Goal: Task Accomplishment & Management: Use online tool/utility

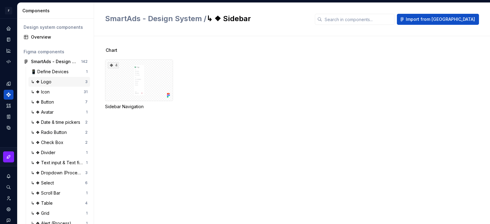
click at [49, 80] on div "↳ ❖ Logo" at bounding box center [42, 82] width 23 height 6
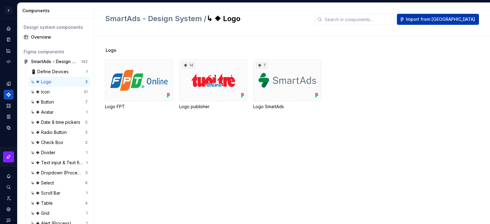
click at [464, 21] on span "Import from [GEOGRAPHIC_DATA]" at bounding box center [440, 19] width 69 height 6
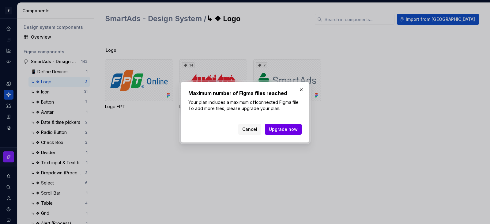
click at [276, 129] on span "Upgrade now" at bounding box center [283, 129] width 29 height 6
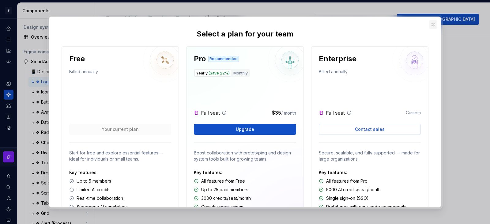
click at [435, 24] on button "button" at bounding box center [433, 24] width 9 height 9
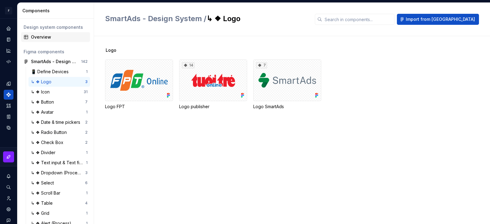
click at [55, 38] on div "Overview" at bounding box center [59, 37] width 57 height 6
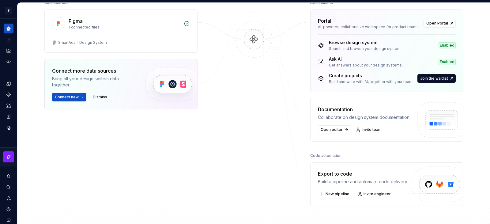
scroll to position [92, 0]
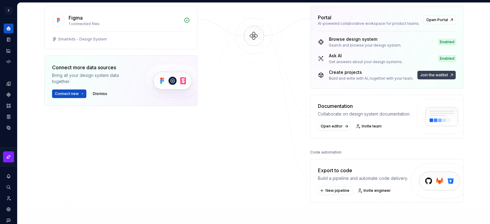
click at [429, 75] on span "Join the waitlist" at bounding box center [435, 75] width 28 height 5
click at [428, 74] on span "Join the waitlist" at bounding box center [435, 75] width 28 height 5
click at [432, 74] on span "Join the waitlist" at bounding box center [435, 75] width 28 height 5
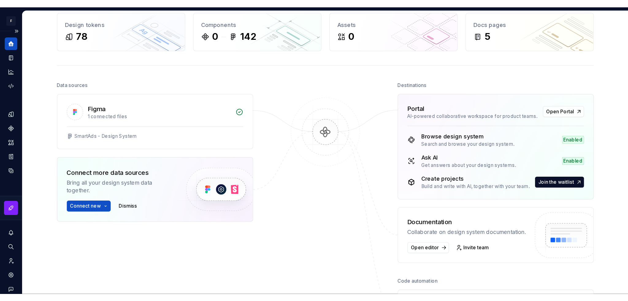
scroll to position [0, 0]
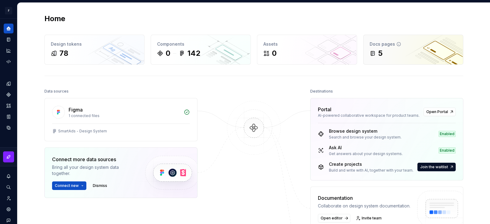
click at [388, 55] on div "5" at bounding box center [413, 53] width 87 height 10
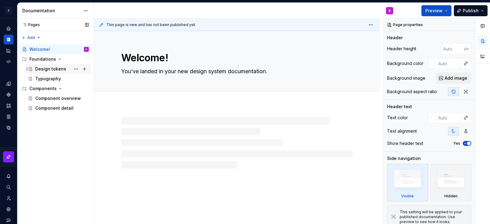
click at [56, 66] on div "Design tokens" at bounding box center [50, 69] width 31 height 6
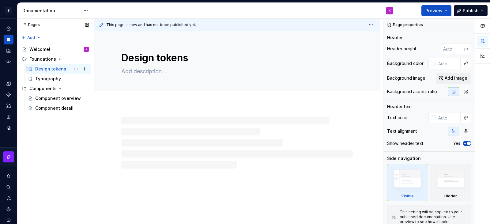
click at [54, 71] on div "Design tokens" at bounding box center [50, 69] width 31 height 6
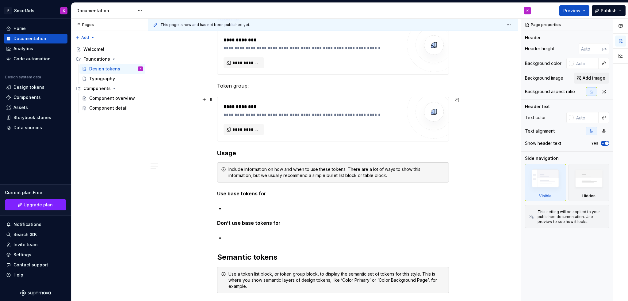
scroll to position [368, 0]
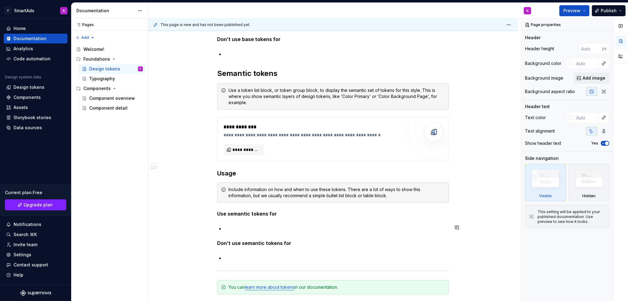
click at [244, 224] on p at bounding box center [336, 228] width 224 height 7
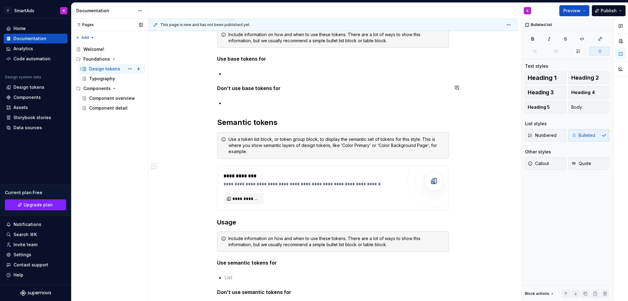
scroll to position [166, 0]
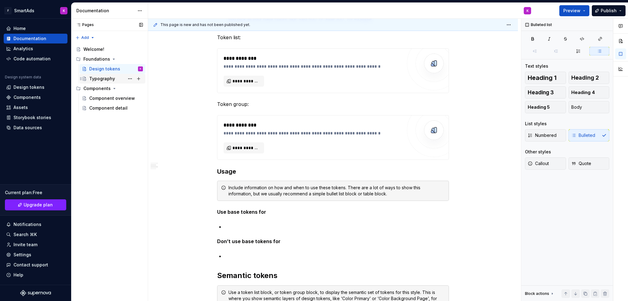
click at [98, 79] on div "Typography" at bounding box center [102, 79] width 26 height 6
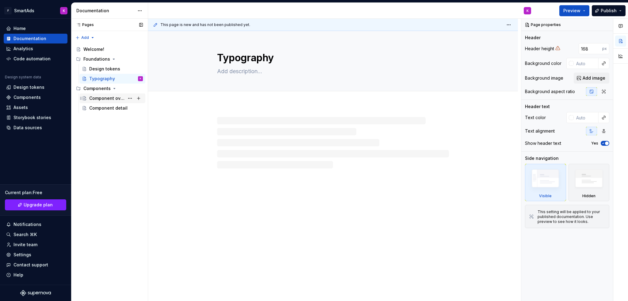
click at [102, 100] on div "Component overview" at bounding box center [106, 98] width 35 height 6
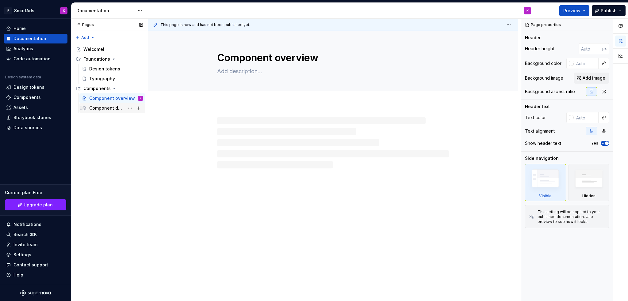
click at [102, 109] on div "Component detail" at bounding box center [106, 108] width 35 height 6
click at [96, 51] on div "Welcome!" at bounding box center [93, 49] width 21 height 6
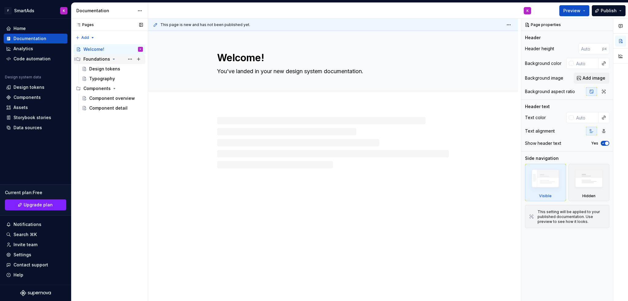
click at [95, 60] on div "Foundations" at bounding box center [96, 59] width 27 height 6
click at [97, 59] on div "Foundations" at bounding box center [96, 59] width 27 height 6
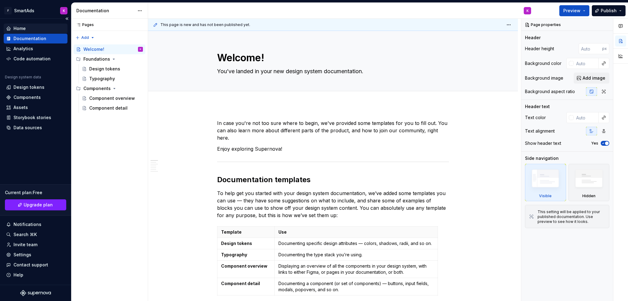
click at [32, 28] on div "Home" at bounding box center [35, 28] width 59 height 6
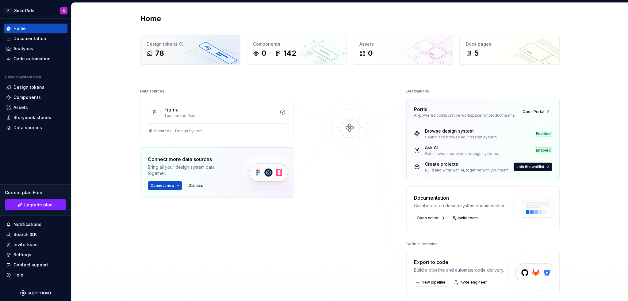
click at [178, 51] on div "78" at bounding box center [190, 53] width 87 height 10
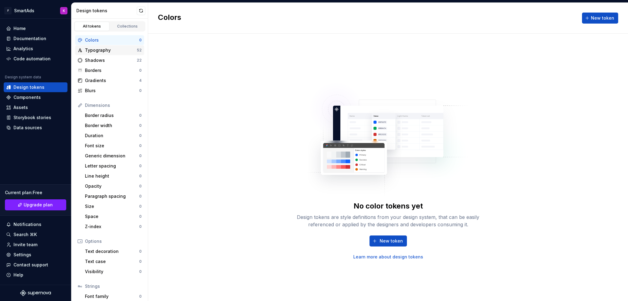
click at [110, 52] on div "Typography" at bounding box center [111, 50] width 52 height 6
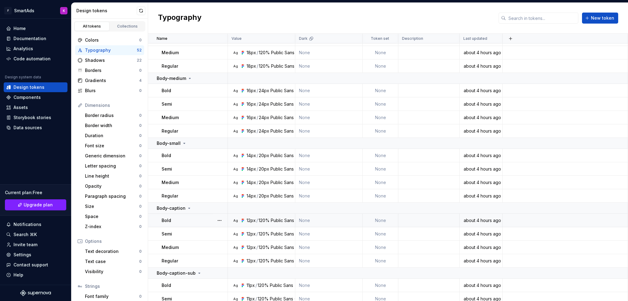
scroll to position [587, 0]
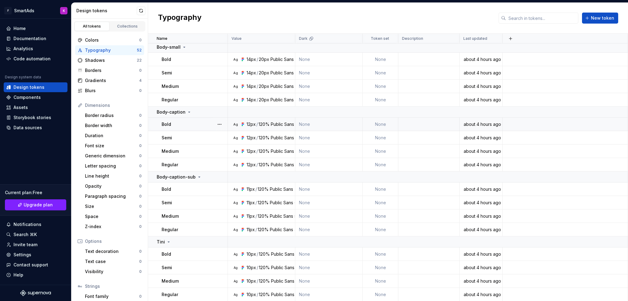
click at [276, 122] on div "Public Sans" at bounding box center [282, 124] width 23 height 6
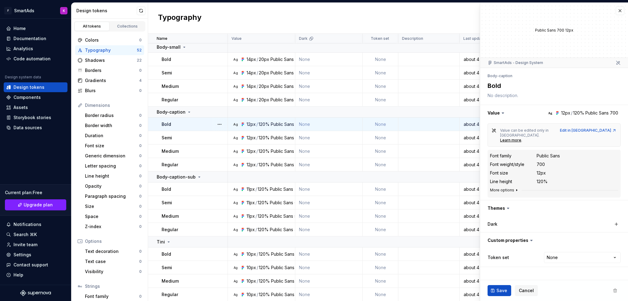
click at [490, 188] on button "More options" at bounding box center [504, 190] width 29 height 5
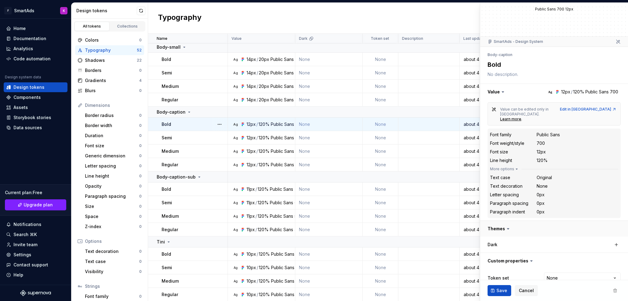
scroll to position [27, 0]
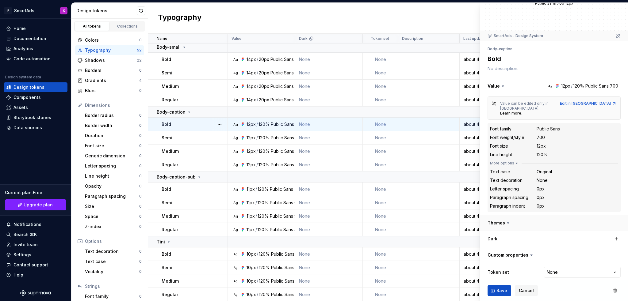
click at [490, 217] on button "button" at bounding box center [554, 223] width 148 height 16
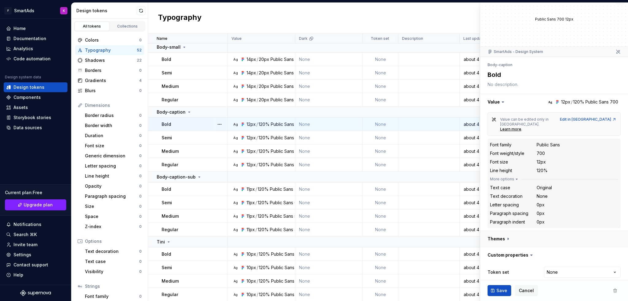
click at [490, 224] on button "button" at bounding box center [554, 239] width 148 height 16
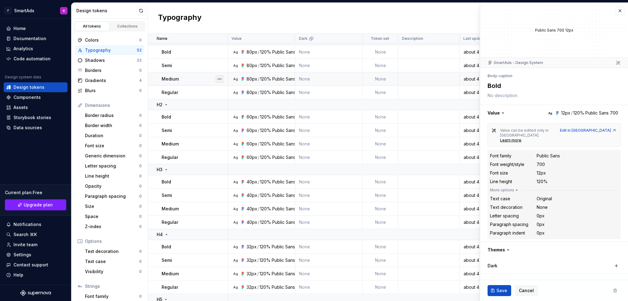
scroll to position [0, 0]
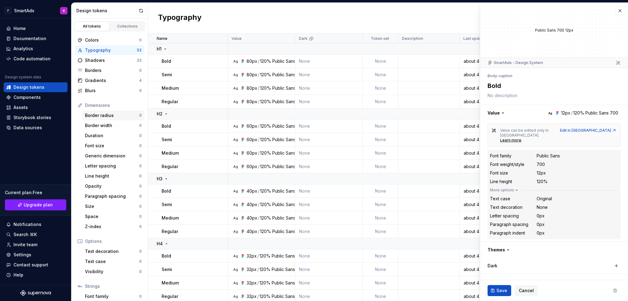
click at [95, 117] on div "Border radius" at bounding box center [112, 116] width 54 height 6
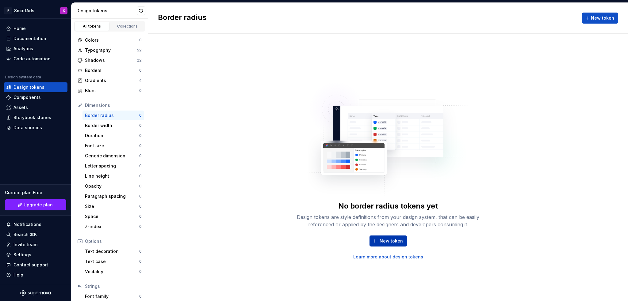
click at [392, 224] on span "New token" at bounding box center [391, 241] width 23 height 6
type textarea "*"
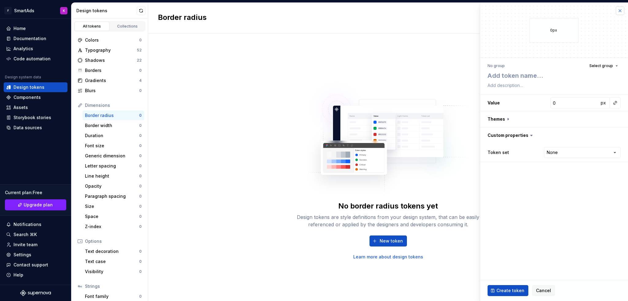
click at [490, 8] on button "button" at bounding box center [620, 10] width 9 height 9
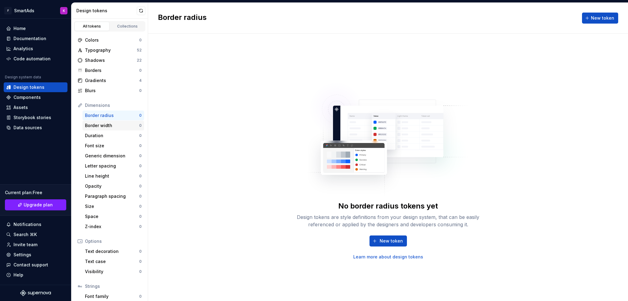
click at [108, 123] on div "Border width" at bounding box center [112, 126] width 54 height 6
click at [105, 135] on div "Duration" at bounding box center [112, 136] width 54 height 6
click at [110, 153] on div "Generic dimension" at bounding box center [112, 156] width 54 height 6
click at [111, 133] on div "Duration" at bounding box center [112, 136] width 54 height 6
click at [104, 79] on div "Gradients" at bounding box center [112, 81] width 54 height 6
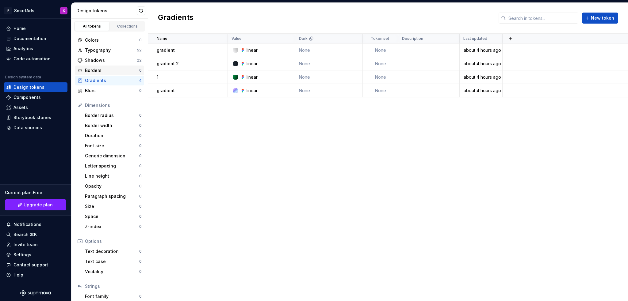
click at [116, 70] on div "Borders" at bounding box center [112, 70] width 54 height 6
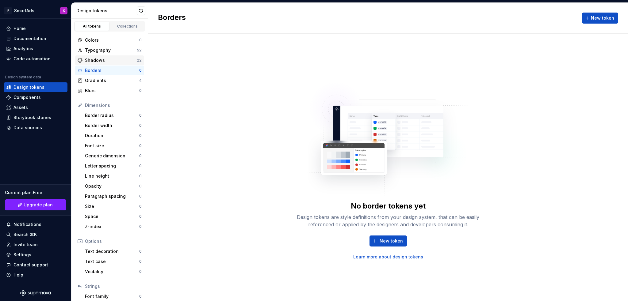
click at [113, 59] on div "Shadows" at bounding box center [111, 60] width 52 height 6
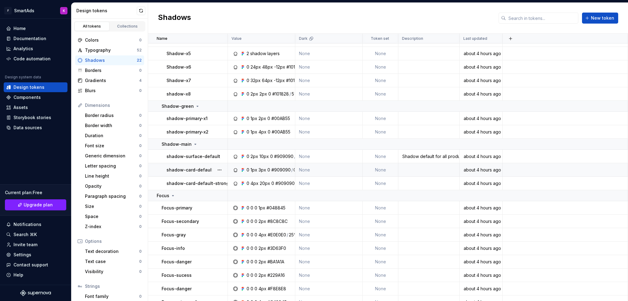
scroll to position [94, 0]
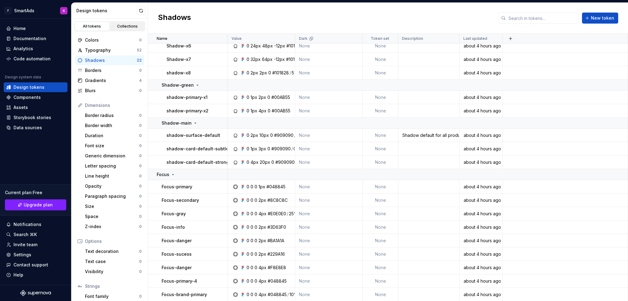
click at [121, 27] on div "Collections" at bounding box center [127, 26] width 31 height 5
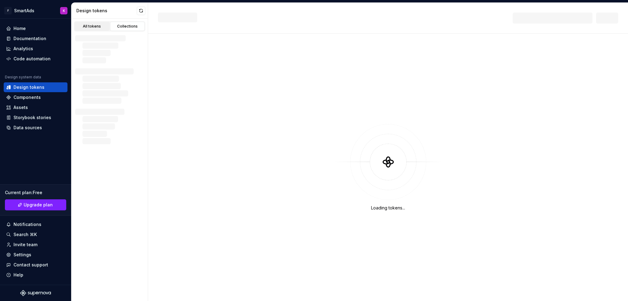
click at [98, 25] on div "All tokens" at bounding box center [92, 26] width 31 height 5
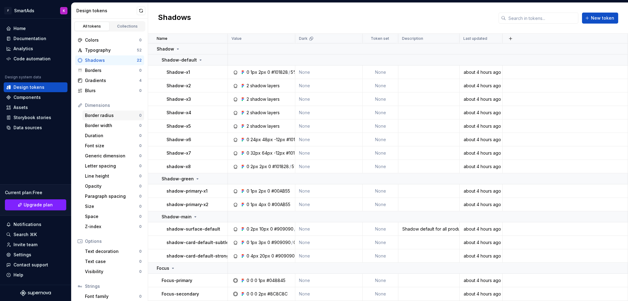
click at [105, 114] on div "Border radius" at bounding box center [112, 116] width 54 height 6
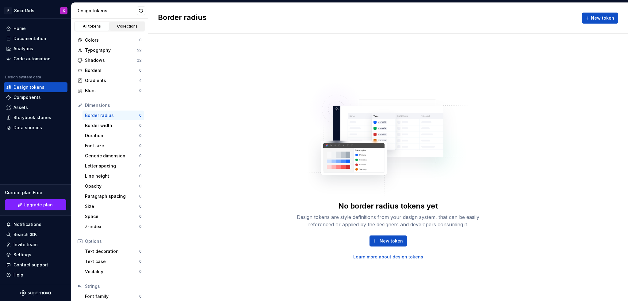
click at [120, 25] on div "Collections" at bounding box center [127, 26] width 31 height 5
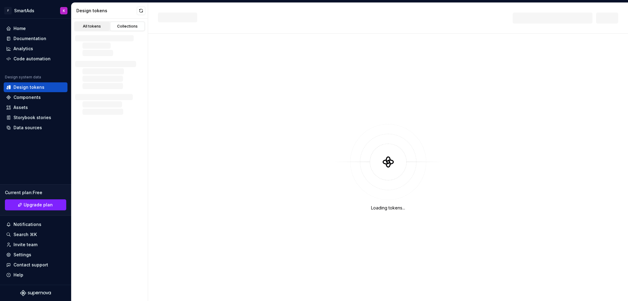
click at [98, 26] on div "All tokens" at bounding box center [92, 26] width 31 height 5
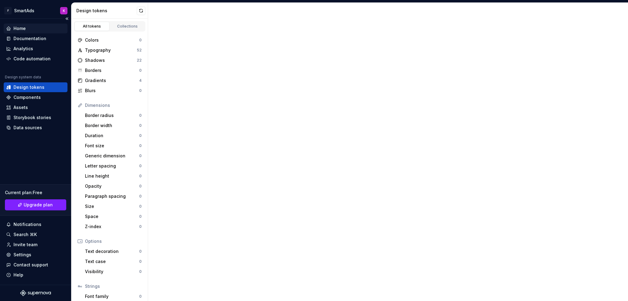
click at [29, 29] on div "Home" at bounding box center [35, 28] width 59 height 6
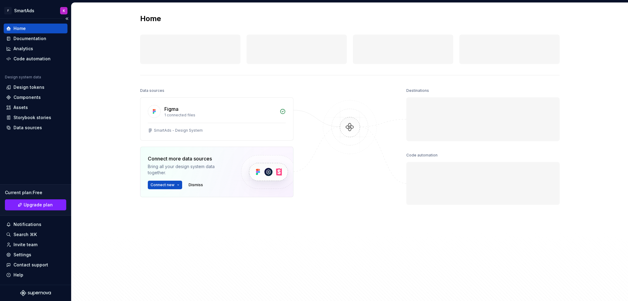
click at [27, 28] on div "Home" at bounding box center [35, 28] width 59 height 6
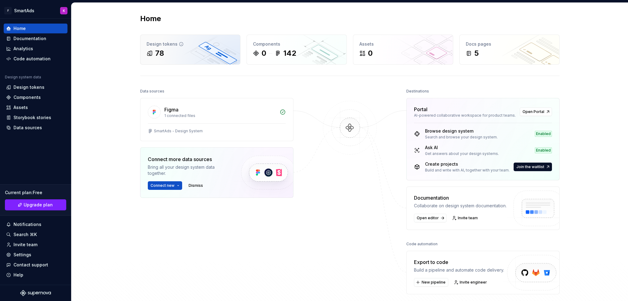
click at [214, 59] on div "Design tokens 78" at bounding box center [190, 49] width 100 height 29
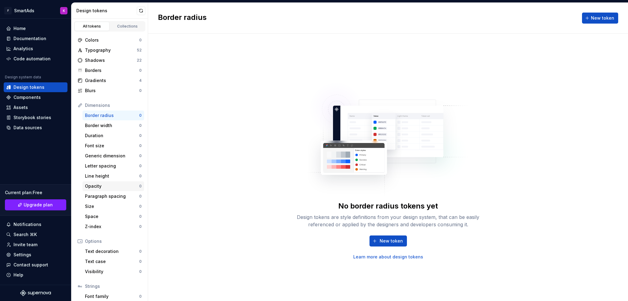
click at [104, 185] on div "Opacity" at bounding box center [112, 186] width 54 height 6
click at [31, 28] on div "Home" at bounding box center [35, 28] width 59 height 6
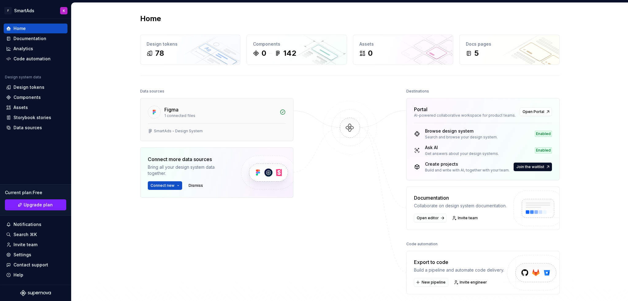
click at [249, 106] on div "Figma" at bounding box center [220, 109] width 112 height 7
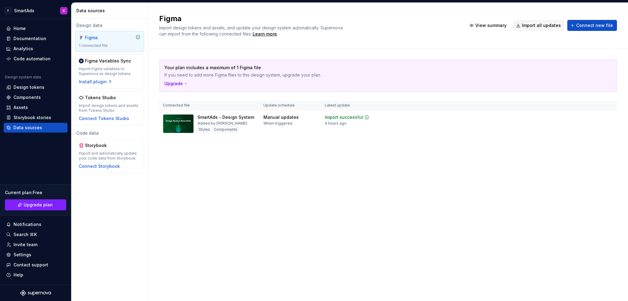
click at [157, 125] on div "Your plan includes a maximum of 1 Figma file If you need to add more Figma file…" at bounding box center [388, 104] width 480 height 112
click at [490, 128] on div "Import updates" at bounding box center [585, 127] width 28 height 5
click at [490, 126] on div "Import updates" at bounding box center [585, 127] width 28 height 5
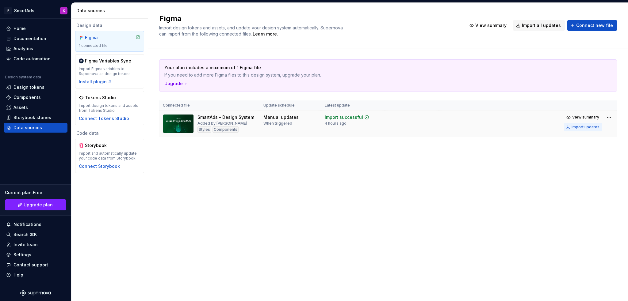
click at [490, 126] on div "Import updates" at bounding box center [585, 127] width 28 height 5
click at [124, 67] on div "Import Figma variables to Supernova as design tokens." at bounding box center [110, 72] width 62 height 10
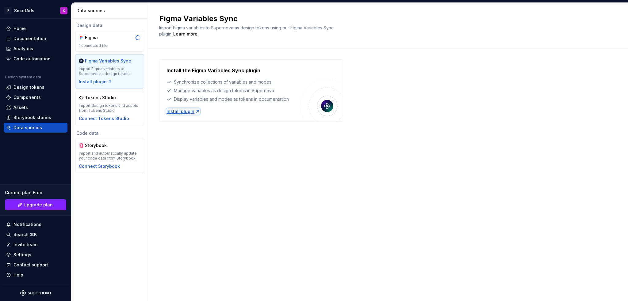
click at [186, 109] on div "Install plugin" at bounding box center [182, 112] width 33 height 6
click at [111, 41] on div "Figma 1 connected file" at bounding box center [110, 41] width 62 height 13
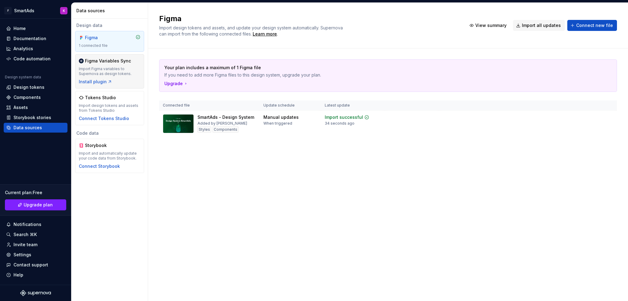
click at [111, 61] on div "Figma Variables Sync" at bounding box center [108, 61] width 46 height 6
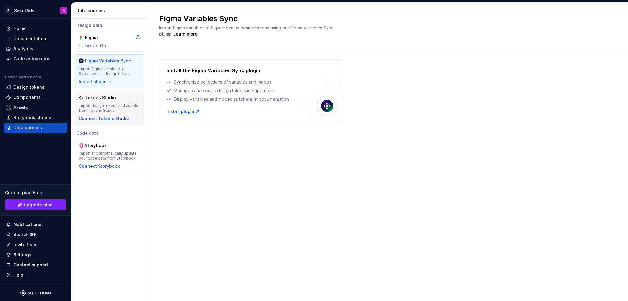
click at [125, 101] on div "Tokens Studio" at bounding box center [110, 98] width 62 height 6
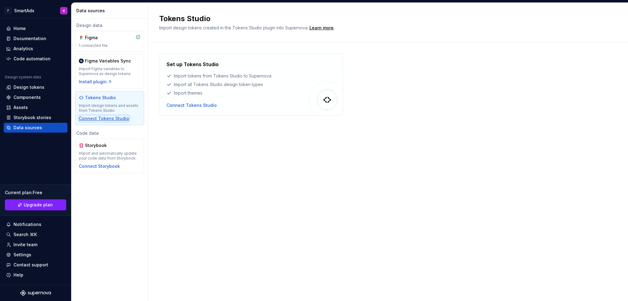
click at [113, 117] on div "Connect Tokens Studio" at bounding box center [104, 119] width 50 height 6
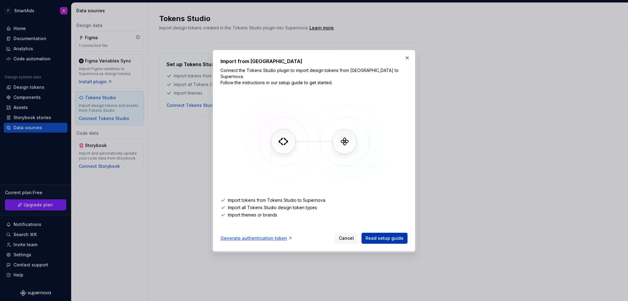
click at [375, 236] on span "Read setup guide" at bounding box center [384, 238] width 38 height 6
click at [376, 236] on span "Read setup guide" at bounding box center [384, 238] width 38 height 6
click at [261, 237] on div "Generate authentication token" at bounding box center [256, 238] width 72 height 6
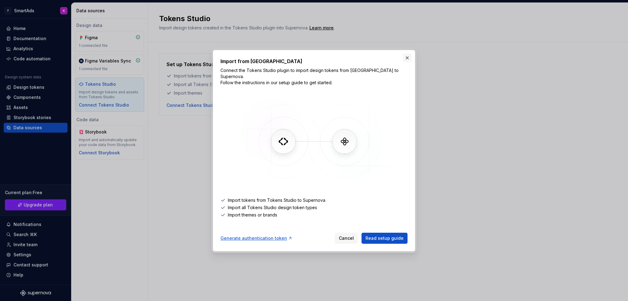
click at [405, 62] on button "button" at bounding box center [407, 58] width 9 height 9
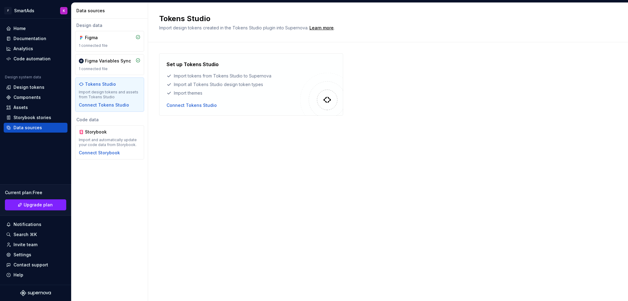
click at [109, 88] on div "Tokens Studio Import design tokens and assets from Tokens Studio Connect Tokens…" at bounding box center [110, 94] width 62 height 27
click at [178, 105] on div "Connect Tokens Studio" at bounding box center [191, 105] width 50 height 6
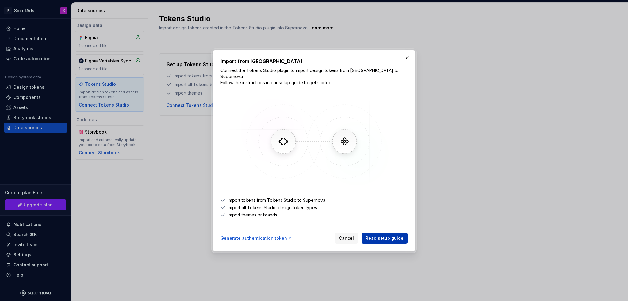
click at [392, 235] on span "Read setup guide" at bounding box center [384, 238] width 38 height 6
click at [408, 59] on button "button" at bounding box center [407, 58] width 9 height 9
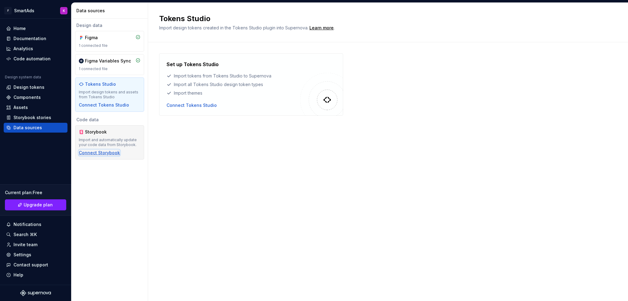
click at [114, 151] on div "Connect Storybook" at bounding box center [99, 153] width 41 height 6
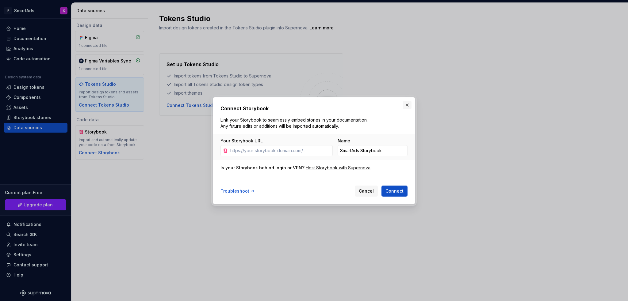
click at [406, 101] on button "button" at bounding box center [407, 105] width 9 height 9
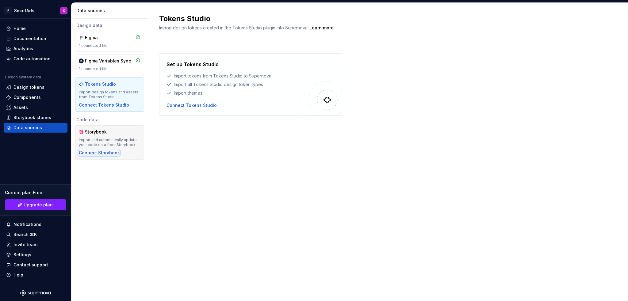
click at [98, 153] on div "Connect Storybook" at bounding box center [99, 153] width 41 height 6
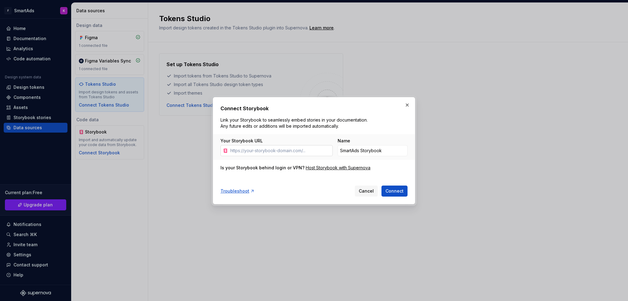
click at [293, 152] on input "Your Storybook URL" at bounding box center [280, 150] width 105 height 11
click at [406, 101] on button "button" at bounding box center [407, 105] width 9 height 9
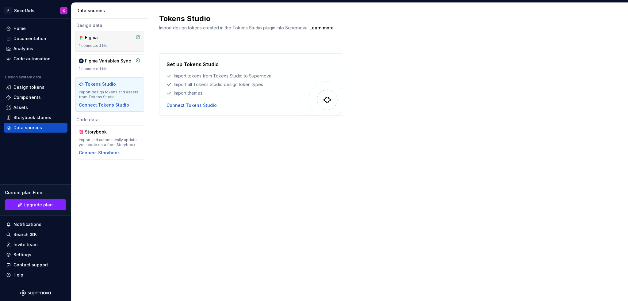
click at [98, 42] on div "Figma 1 connected file" at bounding box center [110, 41] width 62 height 13
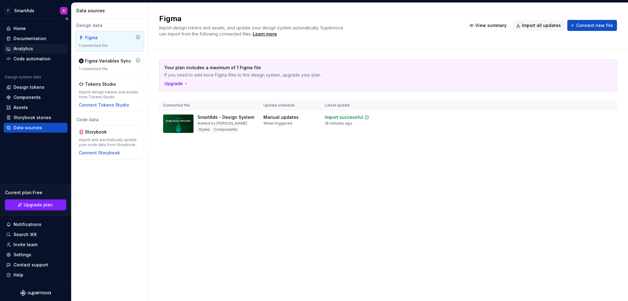
click at [27, 52] on div "Analytics" at bounding box center [23, 49] width 20 height 6
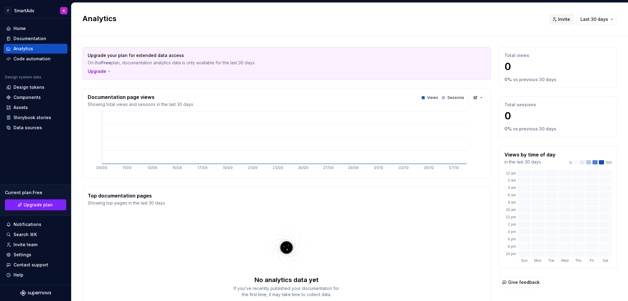
click at [503, 92] on img at bounding box center [503, 92] width 0 height 0
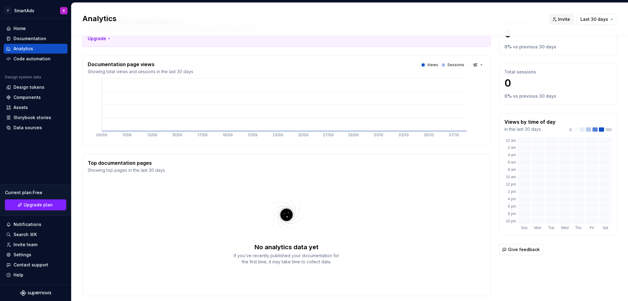
scroll to position [51, 0]
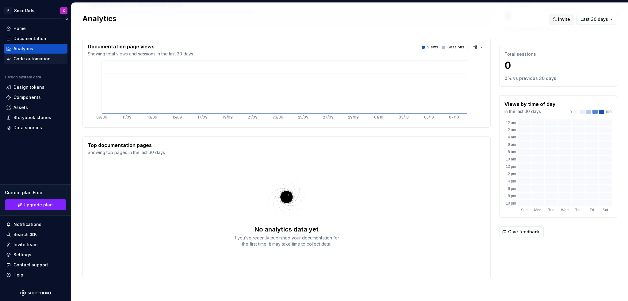
click at [38, 60] on div "Code automation" at bounding box center [31, 59] width 37 height 6
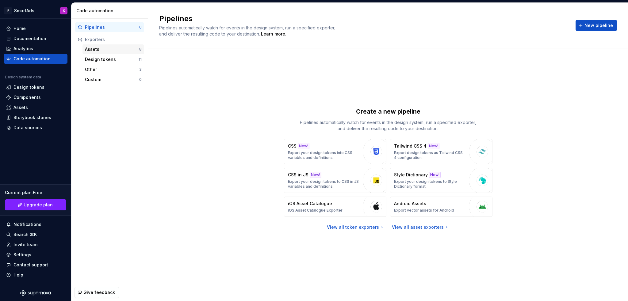
click at [101, 52] on div "Assets" at bounding box center [112, 49] width 54 height 6
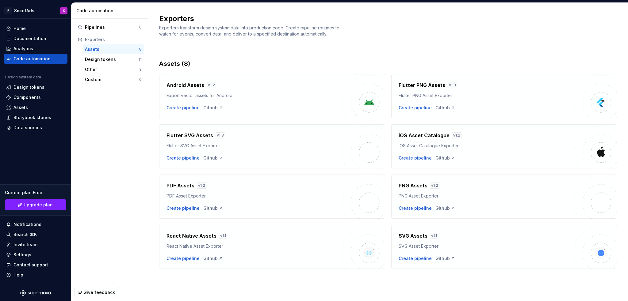
click at [194, 94] on div "Export vector assets for Android" at bounding box center [254, 96] width 176 height 6
click at [180, 108] on div "Create pipeline" at bounding box center [182, 108] width 33 height 6
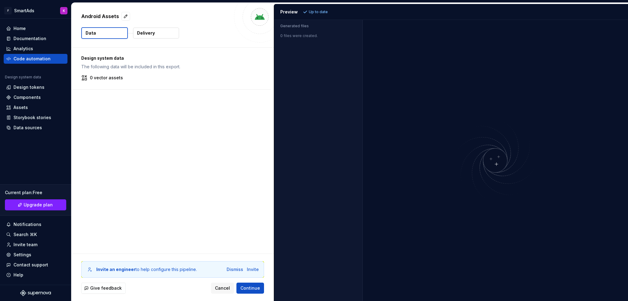
click at [316, 10] on p "Up to date" at bounding box center [318, 12] width 19 height 5
click at [299, 37] on div "0 files were created." at bounding box center [318, 34] width 88 height 9
click at [131, 71] on div "Design system data The following data will be included in this export. 0 vector…" at bounding box center [170, 69] width 199 height 42
click at [459, 143] on img at bounding box center [495, 160] width 147 height 87
click at [317, 132] on div "Generated files 0 files were created." at bounding box center [318, 160] width 89 height 281
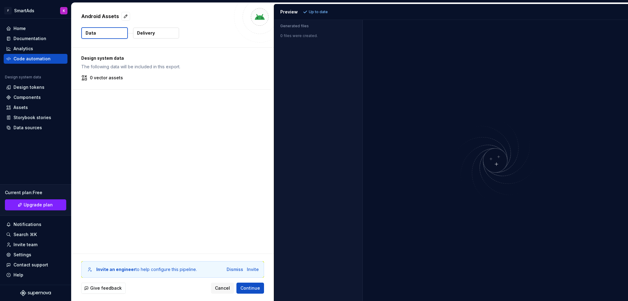
click at [320, 10] on p "Up to date" at bounding box center [318, 12] width 19 height 5
click at [297, 15] on div "Preview Up to date" at bounding box center [451, 12] width 354 height 16
click at [202, 124] on div "Design system data The following data will be included in this export. 0 vector…" at bounding box center [172, 151] width 202 height 206
click at [251, 288] on span "Continue" at bounding box center [250, 288] width 20 height 6
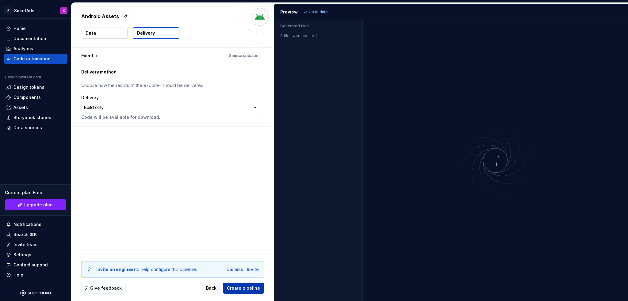
click at [245, 290] on span "Create pipeline" at bounding box center [243, 288] width 33 height 6
click at [132, 102] on div "**********" at bounding box center [171, 107] width 180 height 11
click at [131, 105] on div "**********" at bounding box center [171, 107] width 180 height 11
click at [126, 120] on p "Code will be available for download." at bounding box center [171, 117] width 180 height 6
drag, startPoint x: 213, startPoint y: 43, endPoint x: 350, endPoint y: 119, distance: 156.4
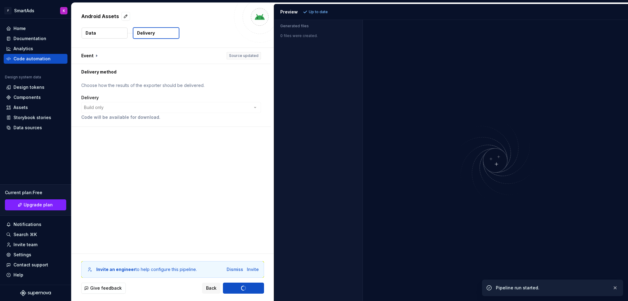
click at [213, 43] on div "Android Assets Data Delivery" at bounding box center [172, 25] width 202 height 45
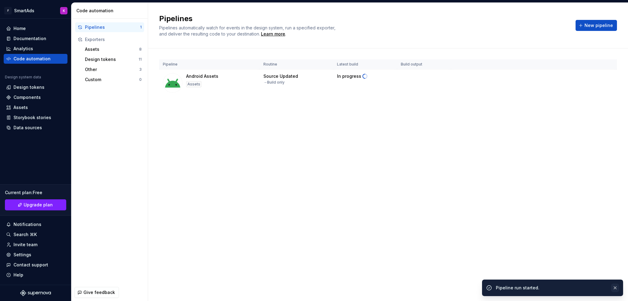
click at [614, 287] on button "button" at bounding box center [615, 288] width 8 height 9
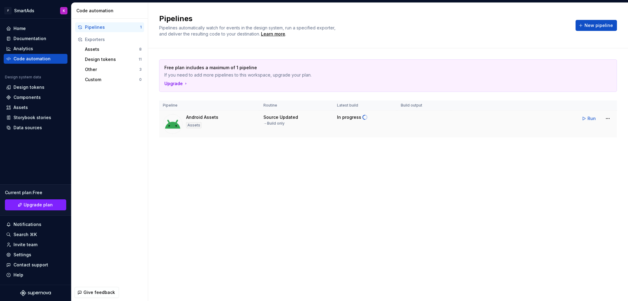
click at [283, 121] on div "→ Build only" at bounding box center [273, 123] width 21 height 5
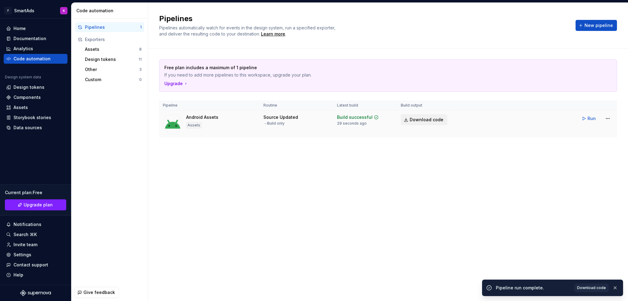
click at [426, 119] on span "Download code" at bounding box center [427, 120] width 34 height 6
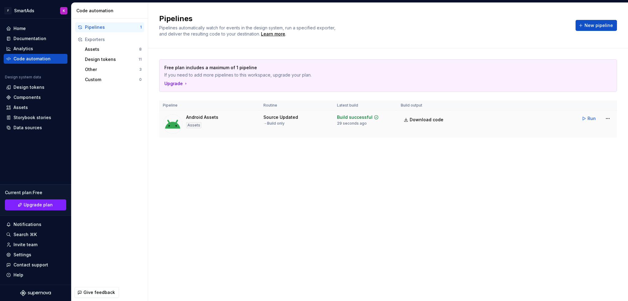
click at [244, 124] on div "Android Assets Assets" at bounding box center [209, 124] width 93 height 20
click at [244, 121] on div "Android Assets Assets" at bounding box center [209, 124] width 93 height 20
click at [591, 118] on span "Run" at bounding box center [591, 119] width 8 height 6
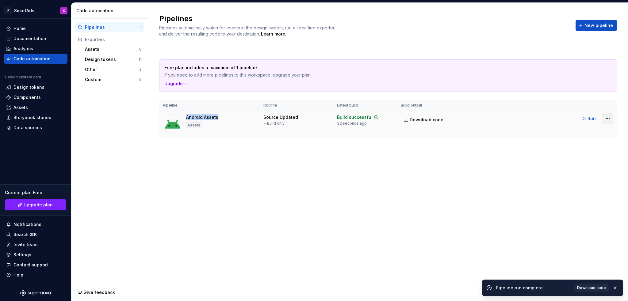
click at [612, 120] on html "F SmartAds K Home Documentation Analytics Code automation Design system data De…" at bounding box center [314, 150] width 628 height 301
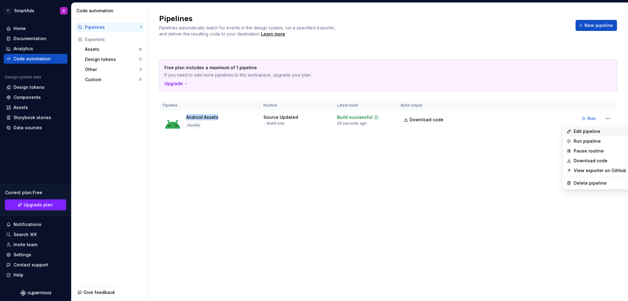
click at [599, 133] on div "Edit pipeline" at bounding box center [600, 131] width 52 height 6
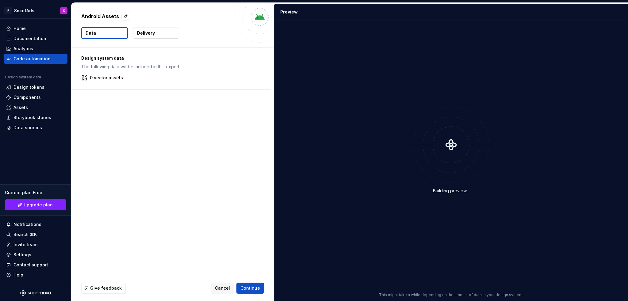
click at [109, 78] on p "0 vector assets" at bounding box center [106, 78] width 33 height 6
click at [91, 58] on p "Design system data" at bounding box center [171, 58] width 180 height 6
click at [120, 73] on div "Design system data The following data will be included in this export. 0 vector…" at bounding box center [170, 69] width 199 height 42
click at [107, 78] on p "0 vector assets" at bounding box center [106, 78] width 33 height 6
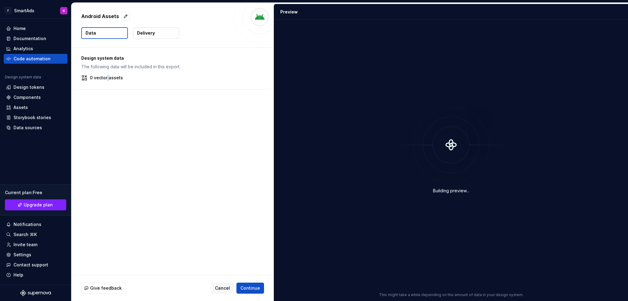
click at [159, 28] on button "Delivery" at bounding box center [156, 33] width 46 height 11
click at [160, 32] on button "Delivery" at bounding box center [156, 33] width 46 height 11
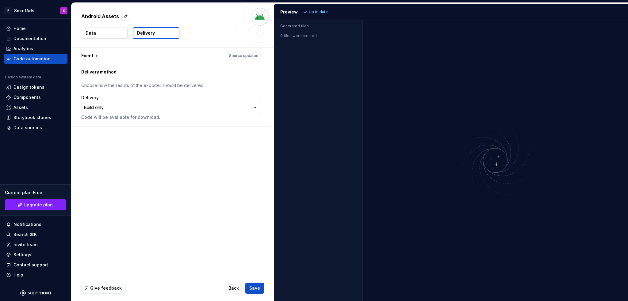
click at [95, 33] on button "Data" at bounding box center [105, 33] width 46 height 11
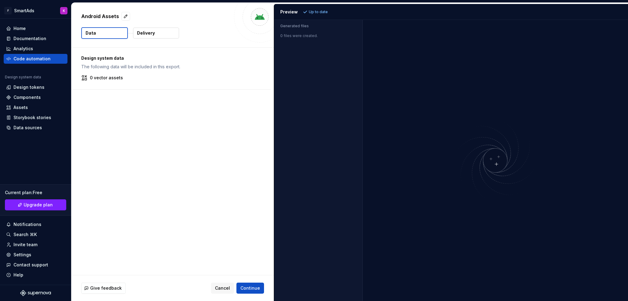
click at [151, 36] on p "Delivery" at bounding box center [146, 33] width 18 height 6
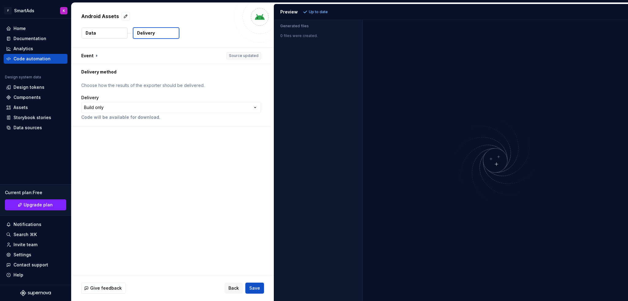
click at [112, 35] on button "Data" at bounding box center [105, 33] width 46 height 11
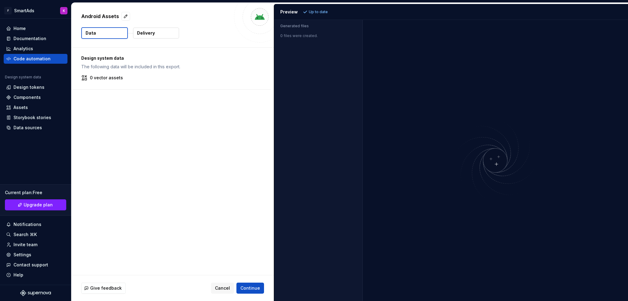
click at [158, 32] on button "Delivery" at bounding box center [156, 33] width 46 height 11
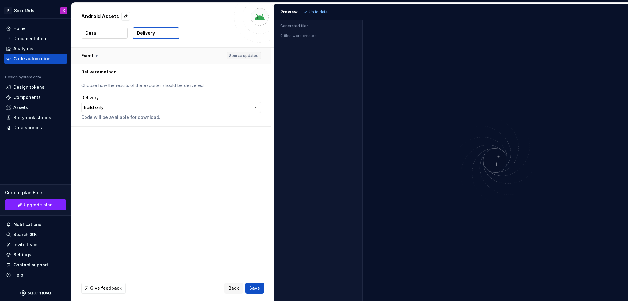
click at [91, 56] on button "button" at bounding box center [170, 56] width 199 height 16
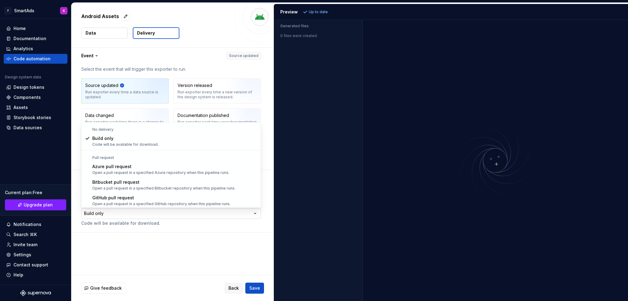
click at [118, 216] on html "**********" at bounding box center [314, 150] width 628 height 301
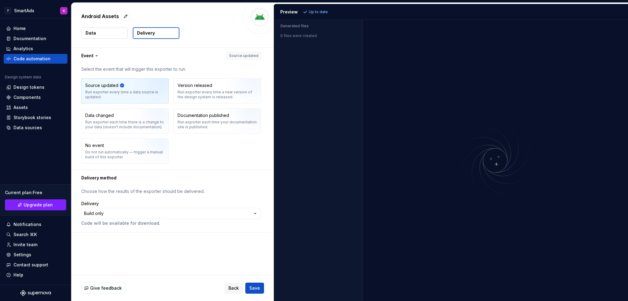
click at [166, 108] on html "**********" at bounding box center [314, 150] width 628 height 301
click at [248, 55] on button "button" at bounding box center [170, 56] width 199 height 16
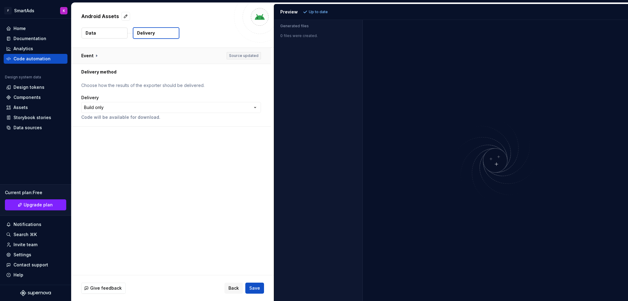
click at [248, 55] on button "button" at bounding box center [170, 56] width 199 height 16
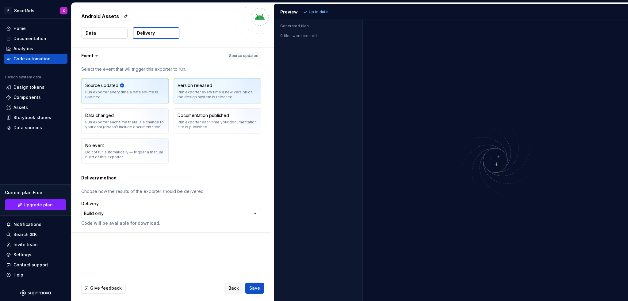
click at [193, 91] on div "Run exporter every time a new version of the design system is released." at bounding box center [216, 95] width 79 height 10
click at [144, 94] on img "button" at bounding box center [153, 93] width 39 height 41
click at [184, 79] on div "Version released Run exporter every time a new version of the design system is …" at bounding box center [217, 91] width 87 height 25
click at [140, 90] on img "button" at bounding box center [153, 93] width 39 height 41
click at [199, 88] on div "Version released" at bounding box center [194, 85] width 35 height 6
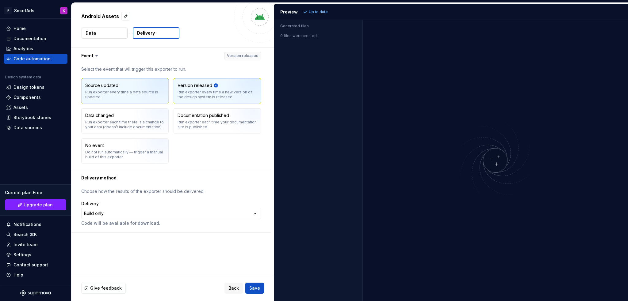
click at [145, 95] on img "button" at bounding box center [153, 93] width 39 height 41
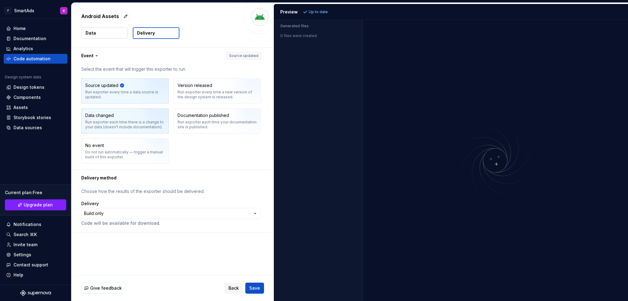
click at [132, 125] on div "Run exporter each time there is a change to your data (doesn’t include document…" at bounding box center [124, 125] width 79 height 10
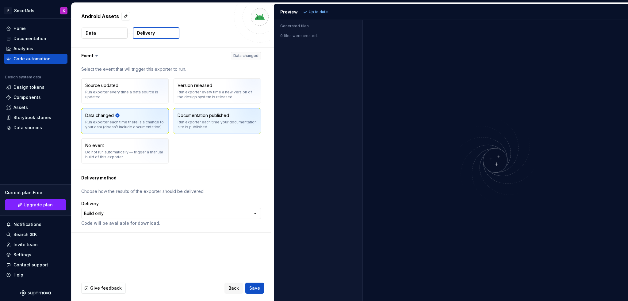
click at [193, 120] on div "Run exporter each time your documentation site is published." at bounding box center [216, 125] width 79 height 10
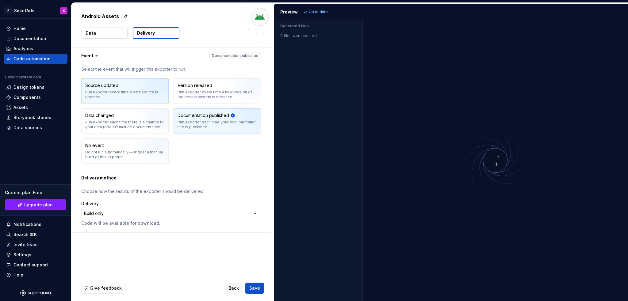
click at [127, 82] on div "Source updated Run exporter every time a data source is updated." at bounding box center [124, 90] width 79 height 17
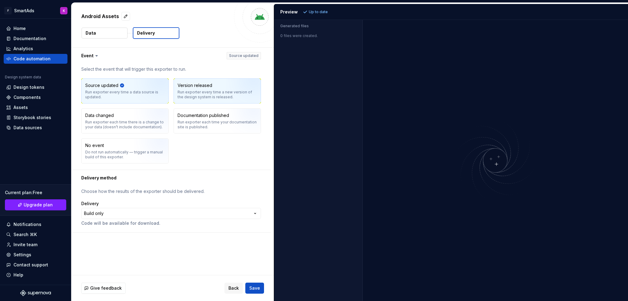
click at [219, 94] on div "Run exporter every time a new version of the design system is released." at bounding box center [216, 95] width 79 height 10
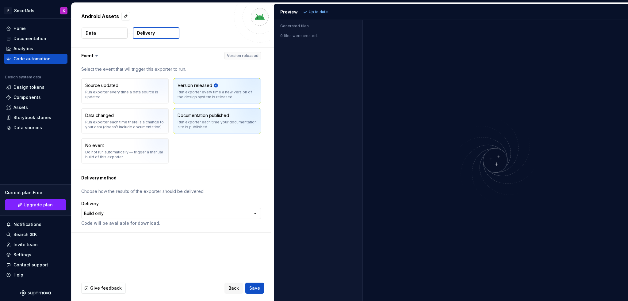
click at [215, 116] on div "Documentation published" at bounding box center [203, 116] width 52 height 6
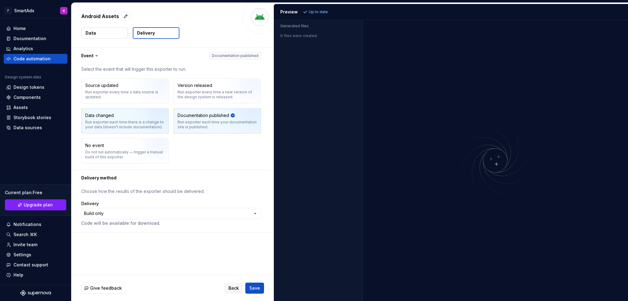
click at [144, 124] on img "button" at bounding box center [153, 123] width 39 height 41
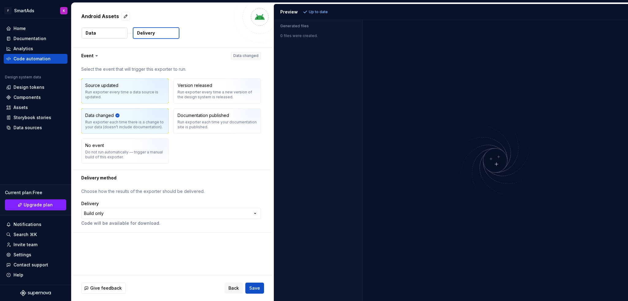
click at [148, 95] on img "button" at bounding box center [153, 93] width 39 height 41
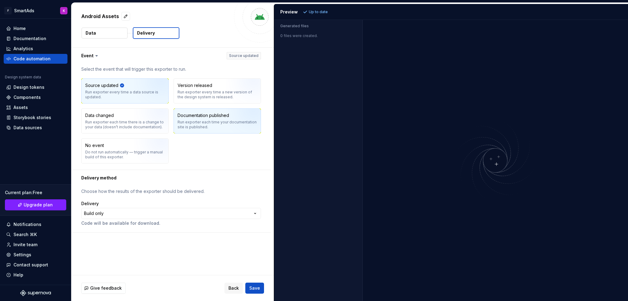
click at [210, 117] on div "Documentation published" at bounding box center [203, 116] width 52 height 6
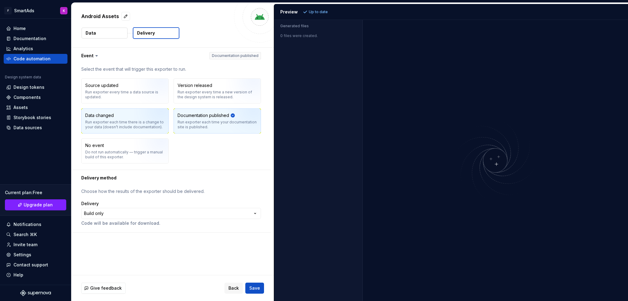
click at [123, 133] on div "Data changed Run exporter each time there is a change to your data (doesn’t inc…" at bounding box center [125, 121] width 87 height 25
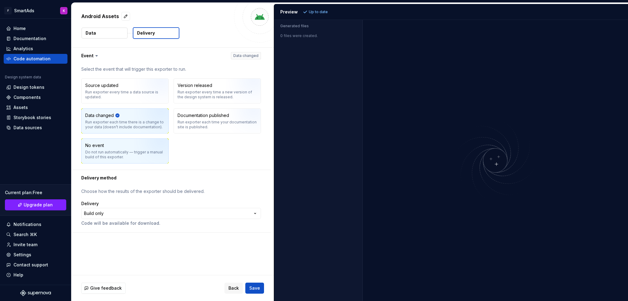
click at [154, 150] on img "button" at bounding box center [153, 153] width 39 height 41
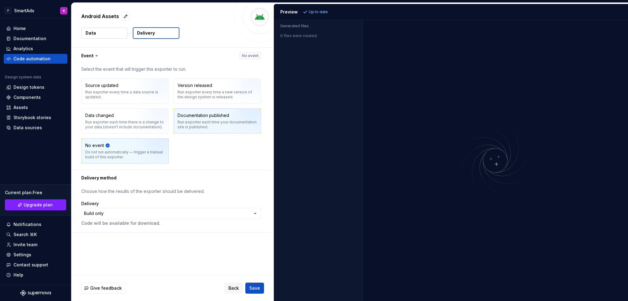
click at [222, 121] on div "Run exporter each time your documentation site is published." at bounding box center [216, 125] width 79 height 10
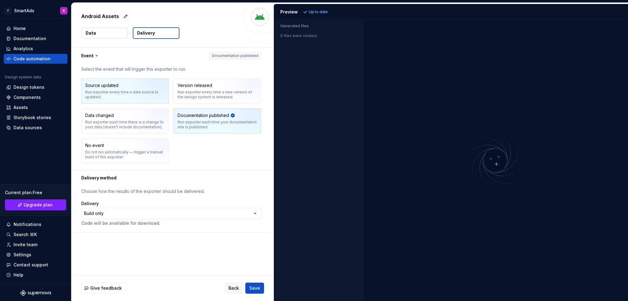
click at [123, 95] on div "Run exporter every time a data source is updated." at bounding box center [124, 95] width 79 height 10
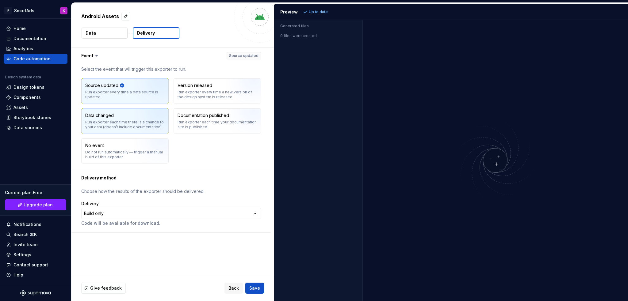
click at [120, 117] on div "Data changed Run exporter each time there is a change to your data (doesn’t inc…" at bounding box center [124, 121] width 79 height 17
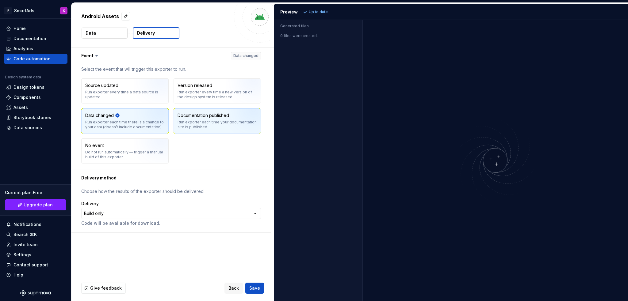
click at [201, 113] on div "Documentation published" at bounding box center [203, 116] width 52 height 6
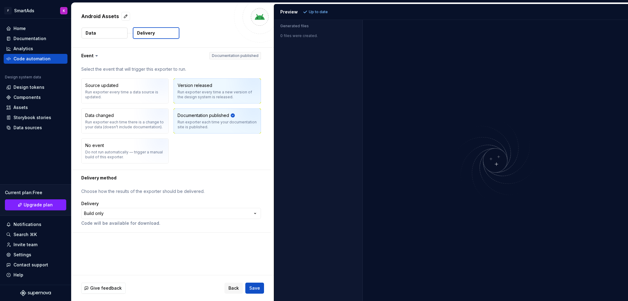
click at [211, 88] on div "Version released" at bounding box center [194, 85] width 35 height 6
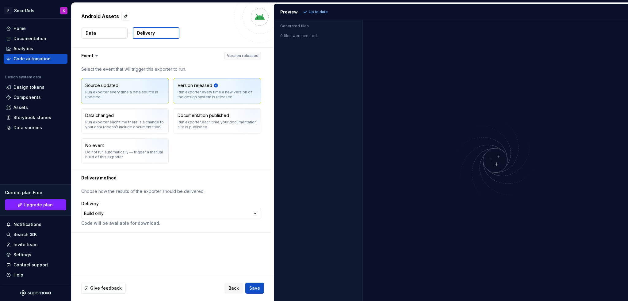
click at [119, 93] on div "Run exporter every time a data source is updated." at bounding box center [124, 95] width 79 height 10
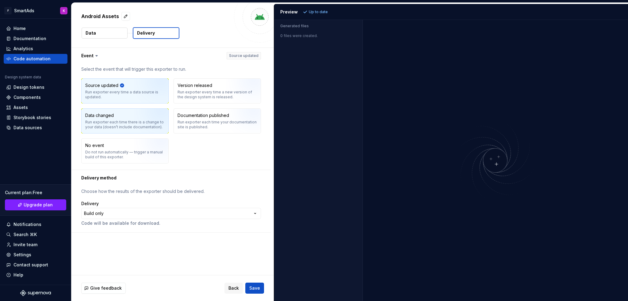
click at [128, 129] on div "Data changed Run exporter each time there is a change to your data (doesn’t inc…" at bounding box center [125, 121] width 87 height 25
click at [94, 55] on icon at bounding box center [97, 56] width 6 height 6
click at [96, 55] on icon at bounding box center [97, 56] width 6 height 6
click at [89, 57] on button "button" at bounding box center [170, 56] width 199 height 16
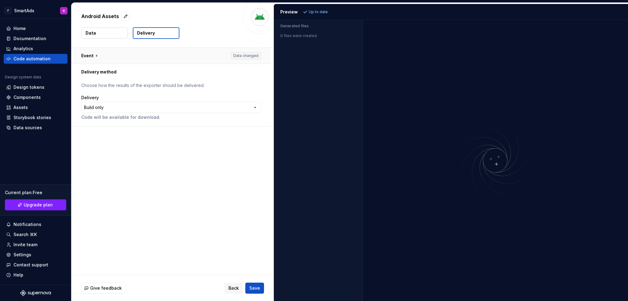
click at [89, 57] on button "button" at bounding box center [170, 56] width 199 height 16
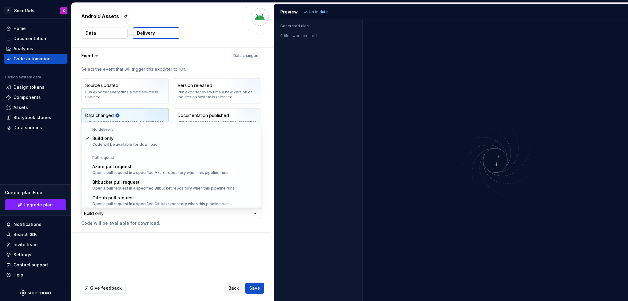
click at [227, 216] on html "**********" at bounding box center [314, 150] width 628 height 301
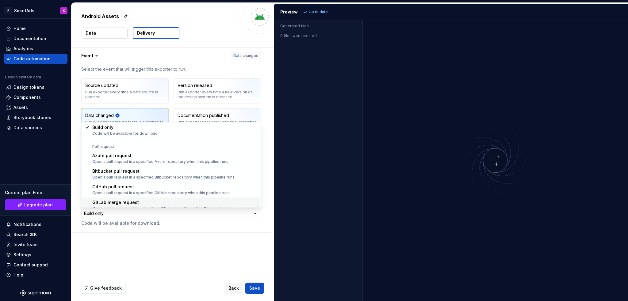
scroll to position [17, 0]
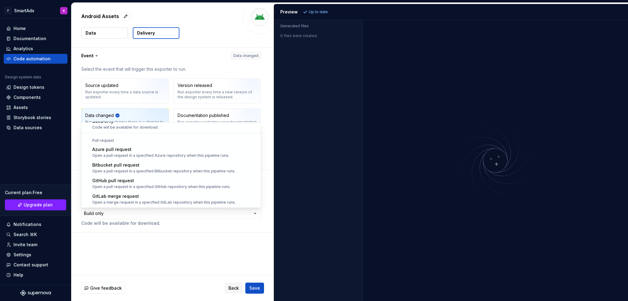
click at [128, 228] on html "**********" at bounding box center [314, 150] width 628 height 301
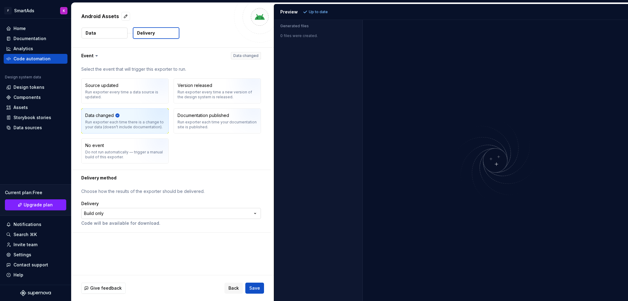
click at [162, 210] on html "**********" at bounding box center [314, 150] width 628 height 301
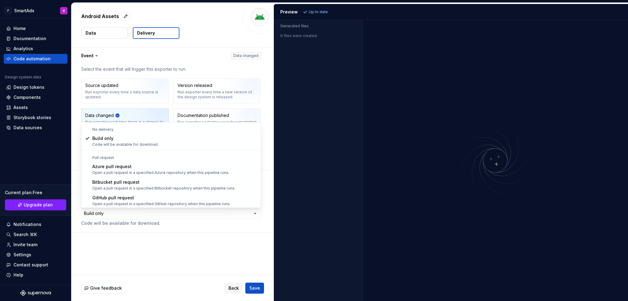
click at [162, 213] on html "**********" at bounding box center [314, 150] width 628 height 301
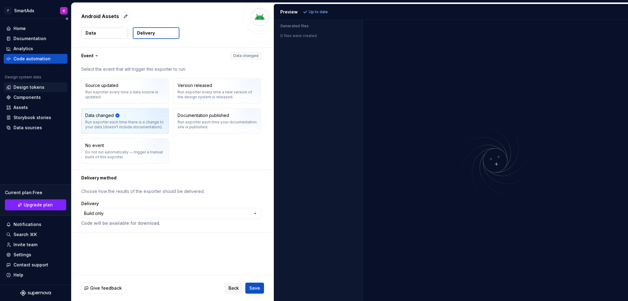
click at [21, 84] on div "Design tokens" at bounding box center [36, 87] width 64 height 10
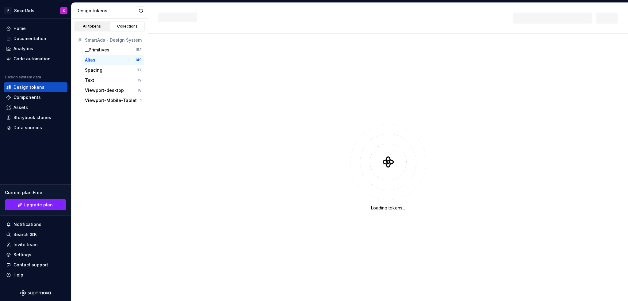
click at [86, 24] on div "All tokens" at bounding box center [92, 26] width 31 height 5
click at [94, 25] on div "All tokens" at bounding box center [92, 26] width 31 height 5
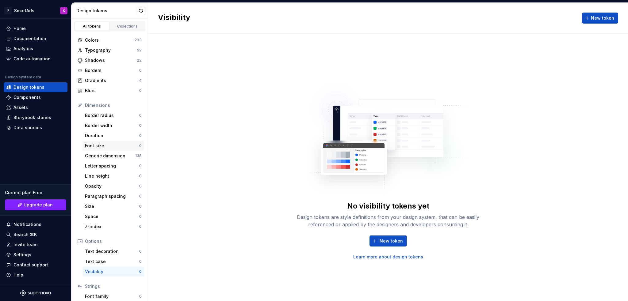
click at [118, 147] on div "Font size" at bounding box center [112, 146] width 54 height 6
click at [117, 154] on div "Generic dimension" at bounding box center [110, 156] width 50 height 6
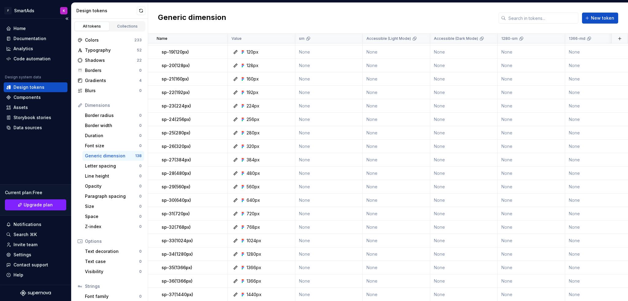
scroll to position [153, 0]
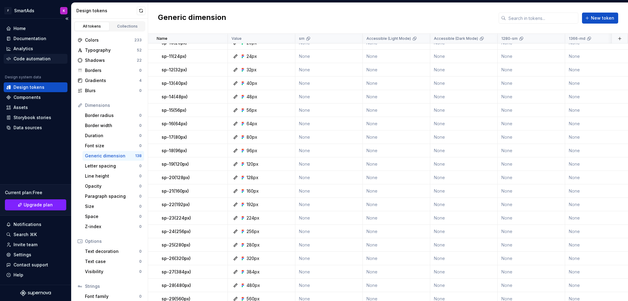
click at [30, 59] on div "Code automation" at bounding box center [31, 59] width 37 height 6
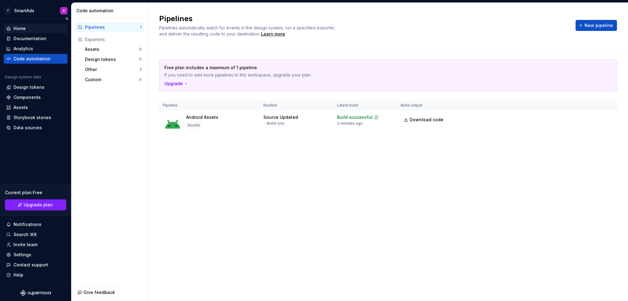
click at [29, 28] on div "Home" at bounding box center [35, 28] width 59 height 6
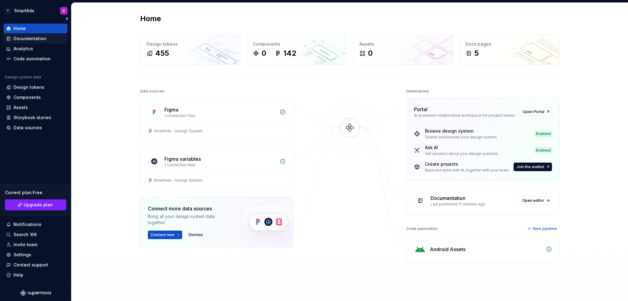
click at [33, 39] on div "Documentation" at bounding box center [29, 39] width 33 height 6
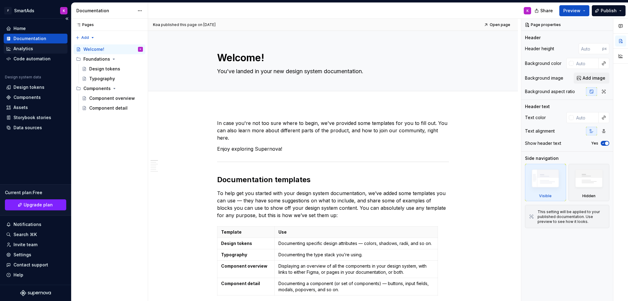
click at [29, 48] on div "Analytics" at bounding box center [23, 49] width 20 height 6
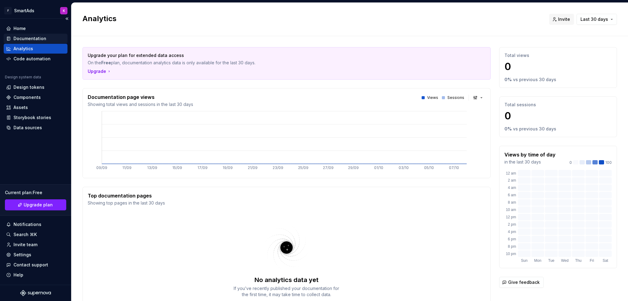
click at [25, 39] on div "Documentation" at bounding box center [29, 39] width 33 height 6
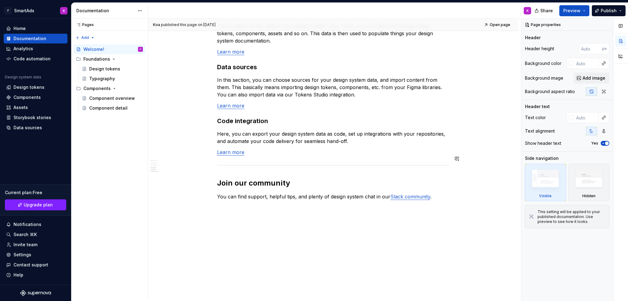
scroll to position [479, 0]
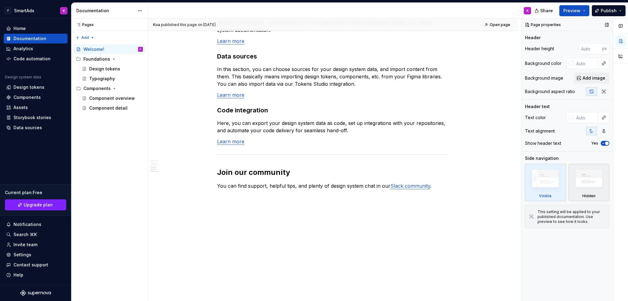
click at [593, 177] on img at bounding box center [588, 180] width 35 height 27
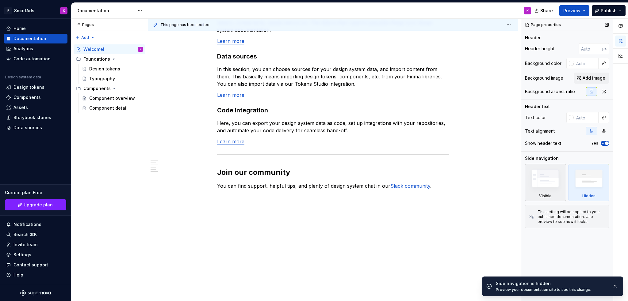
click at [541, 179] on img at bounding box center [545, 180] width 35 height 27
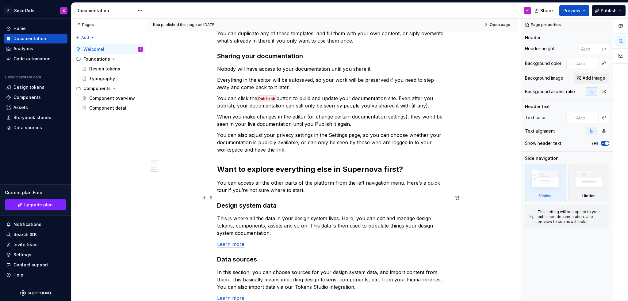
scroll to position [460, 0]
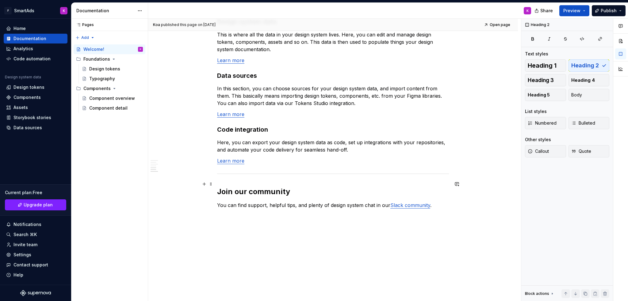
click at [242, 187] on h2 "Join our community" at bounding box center [333, 192] width 232 height 10
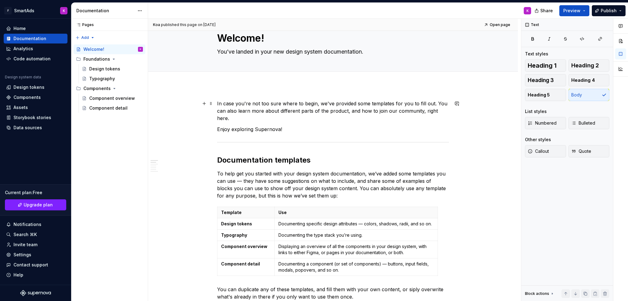
scroll to position [0, 0]
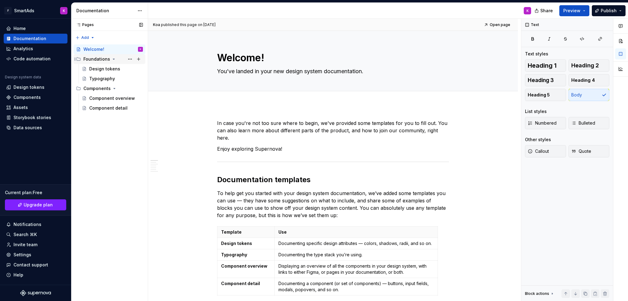
click at [111, 57] on icon "Page tree" at bounding box center [113, 59] width 5 height 5
click at [128, 57] on button "Page tree" at bounding box center [130, 59] width 9 height 9
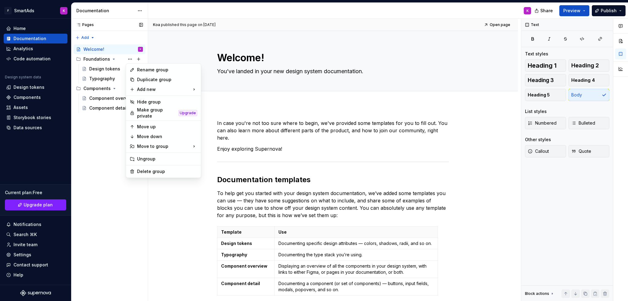
click at [128, 57] on div "Pages Pages Add Accessibility guide for tree Page tree. Navigate the tree with …" at bounding box center [109, 160] width 77 height 283
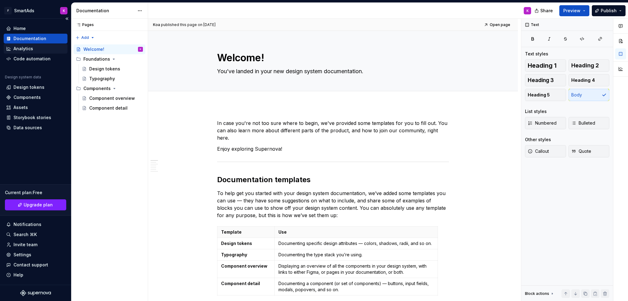
click at [29, 48] on div "Analytics" at bounding box center [23, 49] width 20 height 6
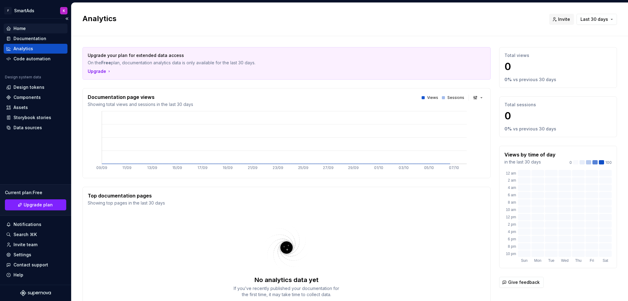
click at [25, 25] on div "Home" at bounding box center [19, 28] width 12 height 6
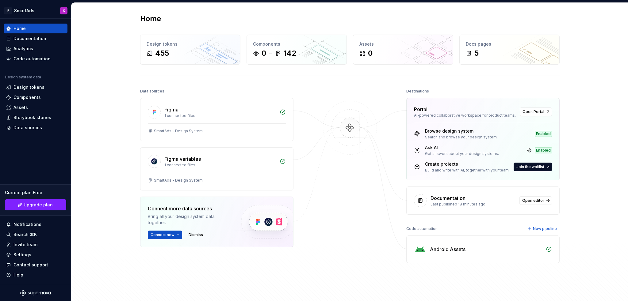
click at [455, 152] on div "Get answers about your design systems." at bounding box center [462, 153] width 74 height 5
click at [530, 165] on span "Join the waitlist" at bounding box center [530, 167] width 28 height 5
click at [532, 166] on span "Join the waitlist" at bounding box center [530, 167] width 28 height 5
drag, startPoint x: 535, startPoint y: 167, endPoint x: 362, endPoint y: 197, distance: 175.6
click at [354, 199] on div at bounding box center [349, 182] width 61 height 191
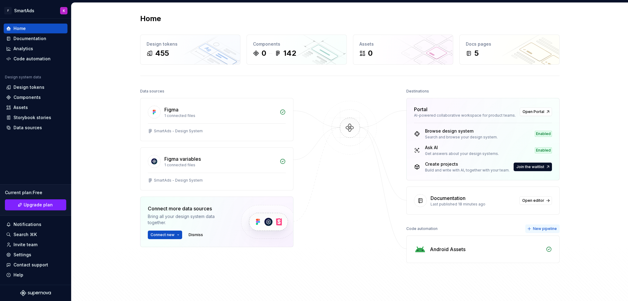
click at [542, 228] on span "New pipeline" at bounding box center [545, 229] width 24 height 5
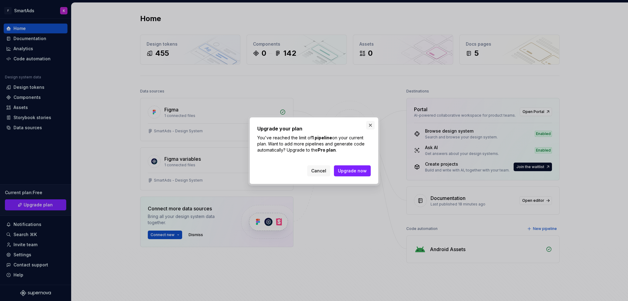
click at [370, 127] on button "button" at bounding box center [370, 125] width 9 height 9
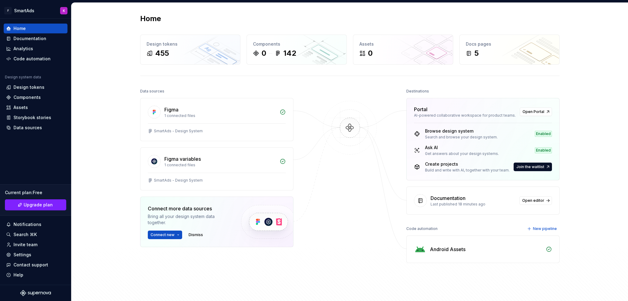
click at [536, 246] on div "Android Assets" at bounding box center [486, 249] width 112 height 7
click at [417, 250] on img at bounding box center [420, 249] width 12 height 12
click at [421, 228] on div "Code automation" at bounding box center [421, 229] width 31 height 9
click at [31, 48] on div "Analytics" at bounding box center [23, 49] width 20 height 6
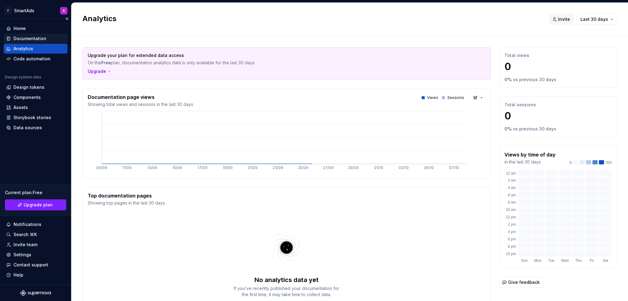
click at [43, 37] on div "Documentation" at bounding box center [29, 39] width 33 height 6
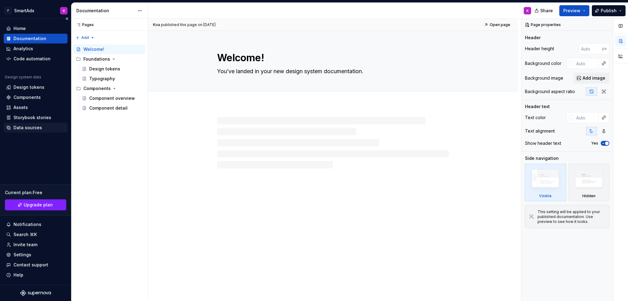
click at [33, 127] on div "Data sources" at bounding box center [27, 128] width 29 height 6
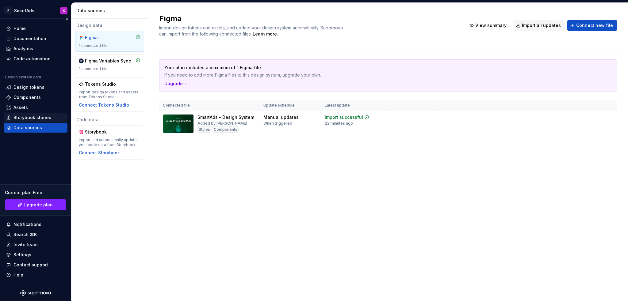
click at [36, 120] on div "Storybook stories" at bounding box center [32, 118] width 38 height 6
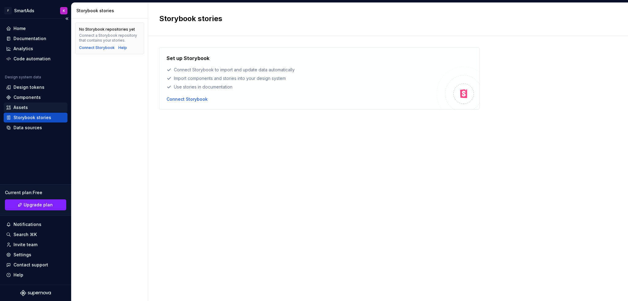
click at [34, 111] on div "Assets" at bounding box center [36, 108] width 64 height 10
click at [34, 108] on div "Assets" at bounding box center [35, 108] width 59 height 6
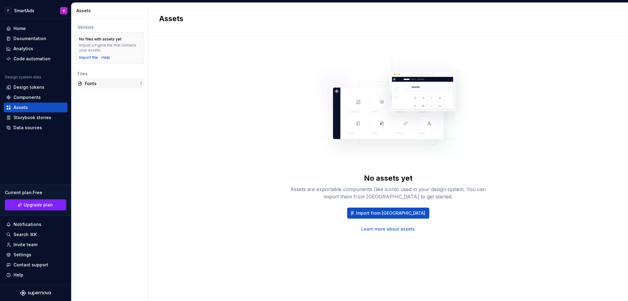
click at [98, 85] on div "Fonts" at bounding box center [112, 84] width 55 height 6
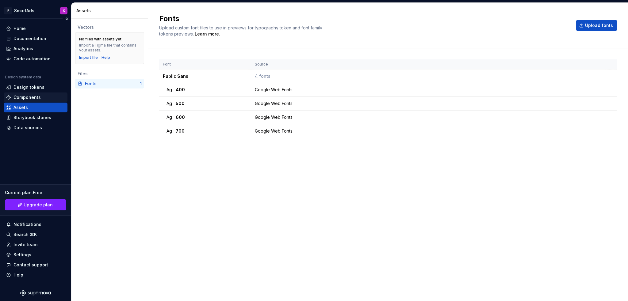
click at [28, 95] on div "Components" at bounding box center [26, 97] width 27 height 6
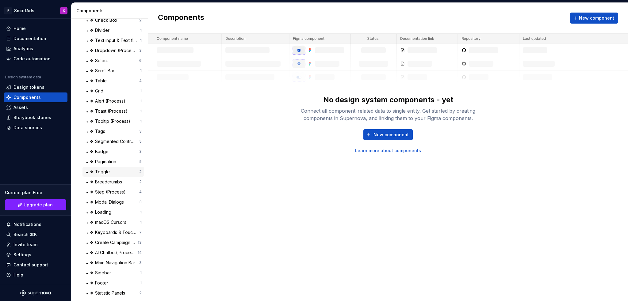
scroll to position [145, 0]
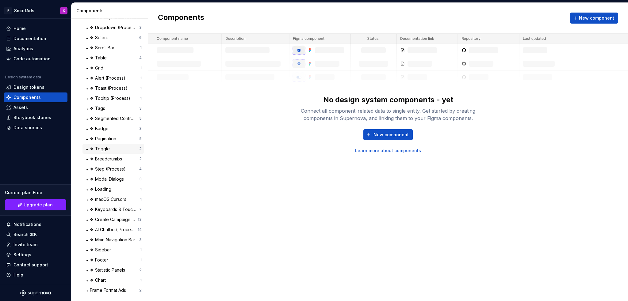
click at [115, 151] on div "↳ ❖ Toggle" at bounding box center [112, 149] width 54 height 6
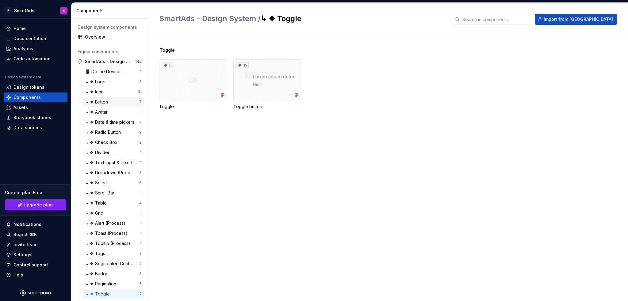
click at [105, 99] on div "↳ ❖ Button" at bounding box center [97, 102] width 25 height 6
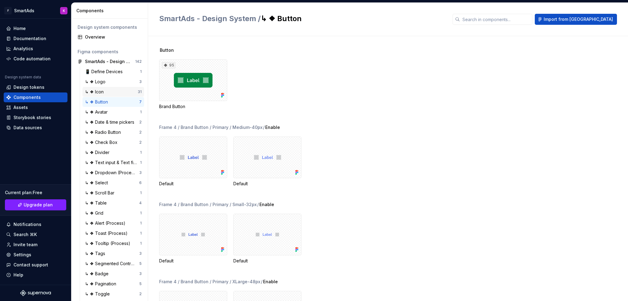
click at [109, 90] on div "↳ ❖ Icon" at bounding box center [111, 92] width 53 height 6
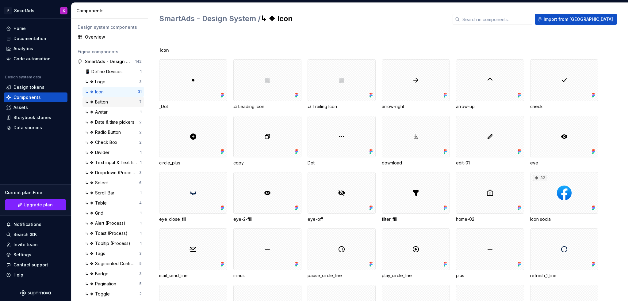
click at [107, 100] on div "↳ ❖ Button" at bounding box center [97, 102] width 25 height 6
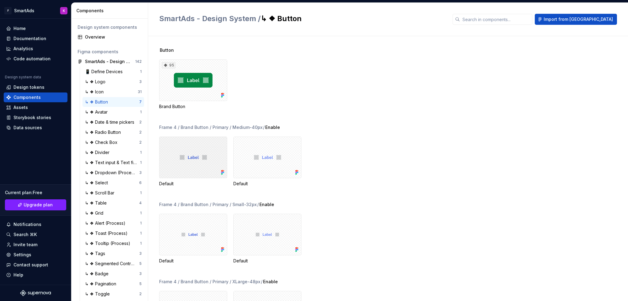
click at [213, 158] on div at bounding box center [193, 158] width 68 height 42
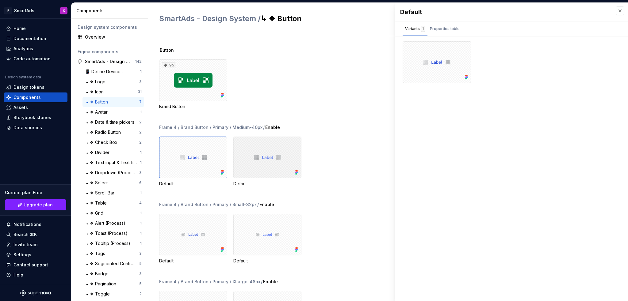
click at [283, 141] on div at bounding box center [267, 158] width 68 height 42
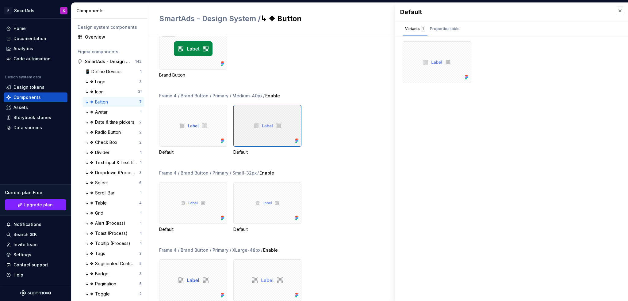
scroll to position [55, 0]
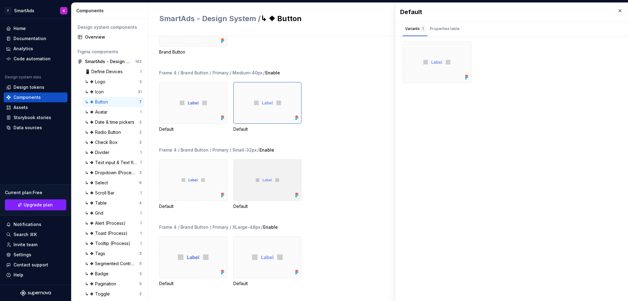
drag, startPoint x: 269, startPoint y: 170, endPoint x: 239, endPoint y: 113, distance: 64.9
click at [239, 113] on div at bounding box center [267, 103] width 68 height 42
click at [448, 56] on div at bounding box center [437, 62] width 69 height 42
click at [450, 29] on div "Properties table" at bounding box center [445, 29] width 30 height 6
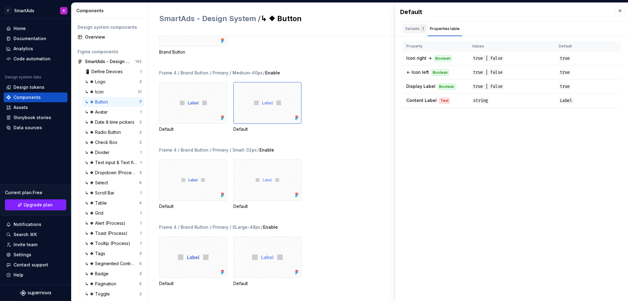
click at [414, 26] on div "Variants 1" at bounding box center [415, 29] width 20 height 6
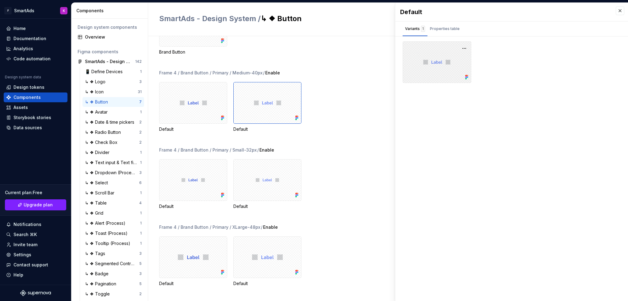
click at [450, 72] on div at bounding box center [437, 62] width 69 height 42
click at [461, 49] on button "button" at bounding box center [464, 48] width 9 height 9
click at [449, 60] on div "Open in Figma" at bounding box center [445, 66] width 40 height 18
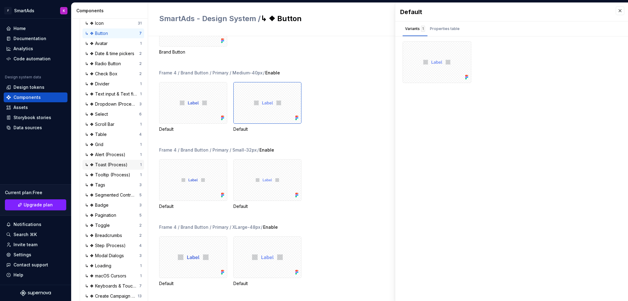
scroll to position [145, 0]
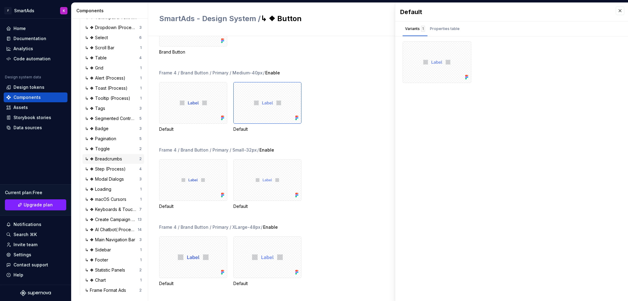
click at [98, 154] on div "↳ ❖ Breadcrumbs 2" at bounding box center [113, 159] width 62 height 10
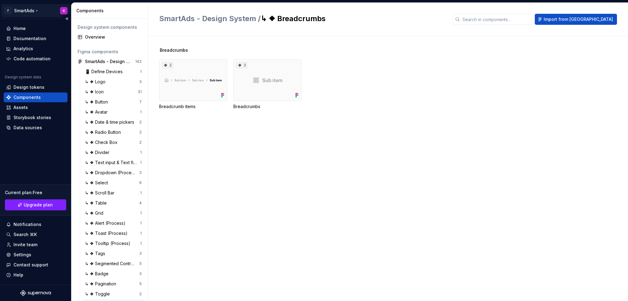
click at [61, 8] on html "F SmartAds K Home Documentation Analytics Code automation Design system data De…" at bounding box center [314, 150] width 628 height 301
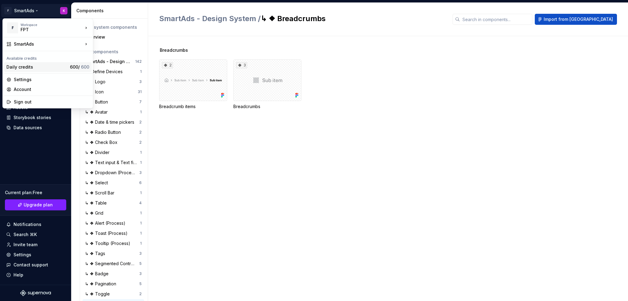
click at [34, 68] on div "Daily credits" at bounding box center [36, 67] width 61 height 6
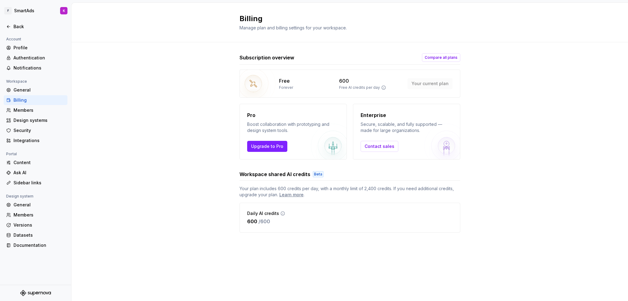
click at [262, 220] on p "/ 600" at bounding box center [264, 221] width 12 height 7
click at [313, 172] on div "Beta" at bounding box center [318, 174] width 11 height 6
click at [452, 59] on span "Compare all plans" at bounding box center [441, 57] width 33 height 5
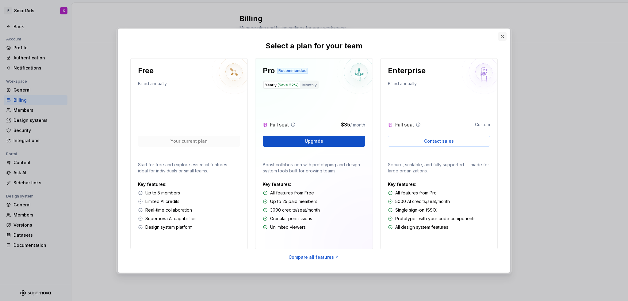
click at [504, 36] on button "button" at bounding box center [502, 36] width 9 height 9
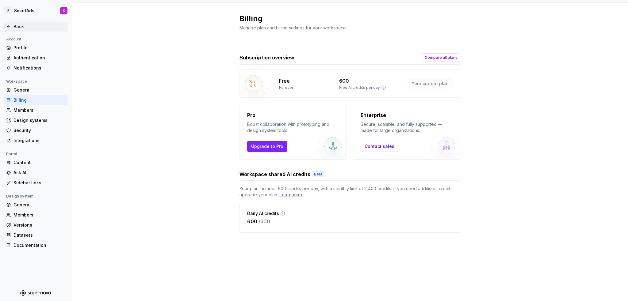
click at [17, 25] on div "Back" at bounding box center [39, 27] width 52 height 6
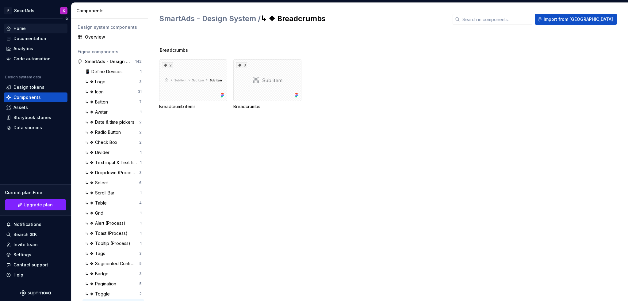
click at [27, 32] on div "Home" at bounding box center [36, 29] width 64 height 10
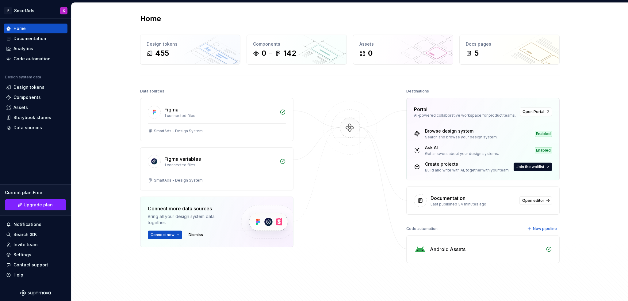
scroll to position [64, 0]
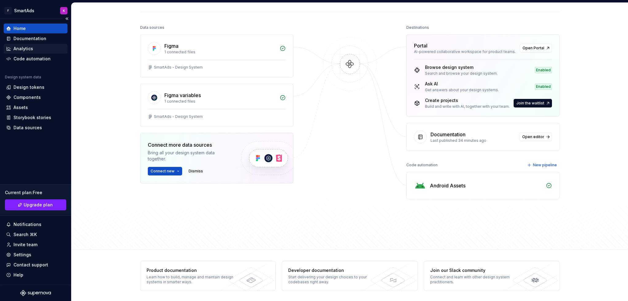
click at [18, 50] on div "Analytics" at bounding box center [23, 49] width 20 height 6
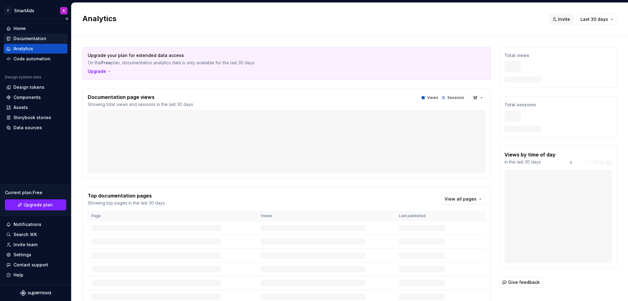
click at [25, 36] on div "Documentation" at bounding box center [29, 39] width 33 height 6
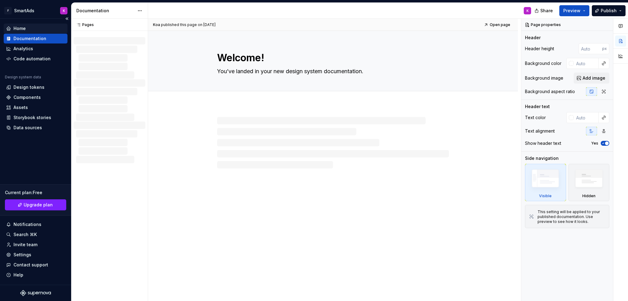
type textarea "*"
click at [24, 30] on div "Home" at bounding box center [19, 28] width 12 height 6
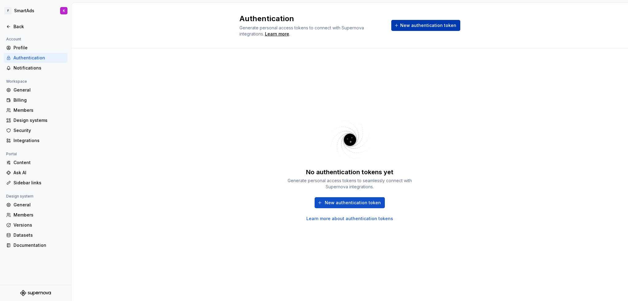
click at [430, 25] on span "New authentication token" at bounding box center [428, 25] width 56 height 6
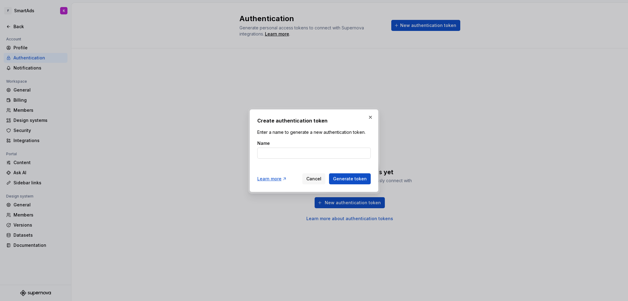
click at [307, 152] on input "Name" at bounding box center [313, 153] width 113 height 11
click at [365, 112] on div "Create authentication token Enter a name to generate a new authentication token…" at bounding box center [314, 150] width 129 height 83
click at [372, 116] on button "button" at bounding box center [370, 117] width 9 height 9
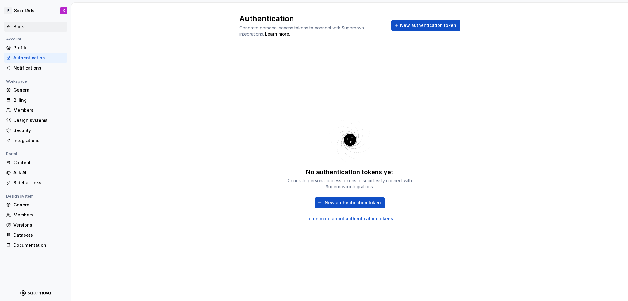
click at [14, 27] on div "Back" at bounding box center [39, 27] width 52 height 6
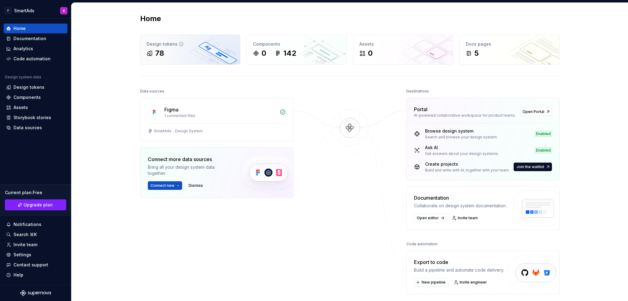
click at [230, 57] on div "78" at bounding box center [190, 53] width 87 height 10
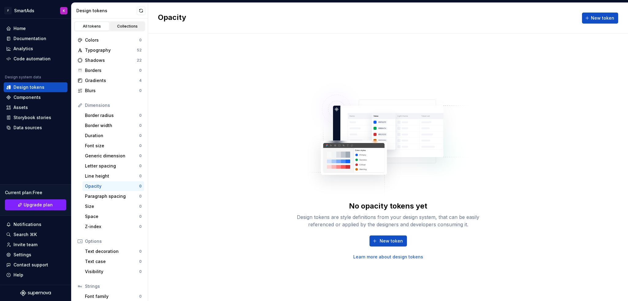
click at [115, 26] on div "Collections" at bounding box center [127, 26] width 31 height 5
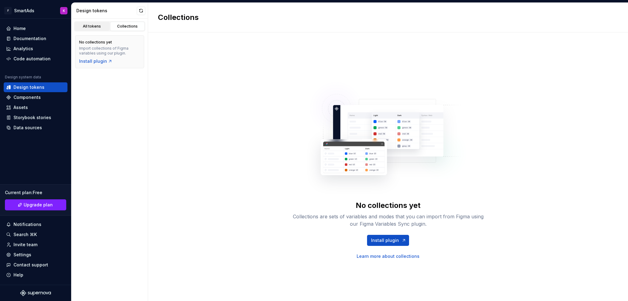
click at [96, 24] on div "All tokens" at bounding box center [92, 26] width 31 height 5
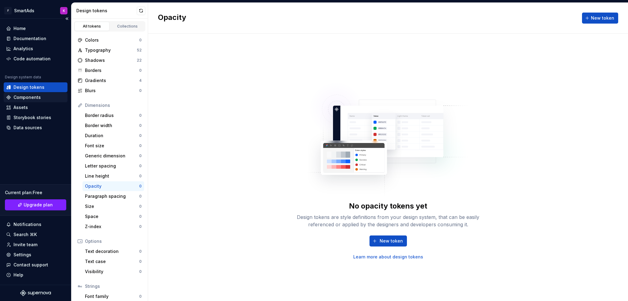
click at [47, 95] on div "Components" at bounding box center [35, 97] width 59 height 6
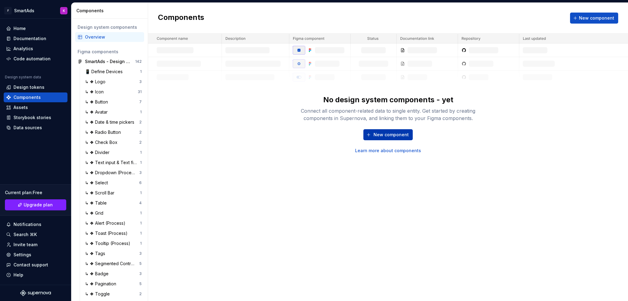
click at [389, 137] on span "New component" at bounding box center [390, 135] width 35 height 6
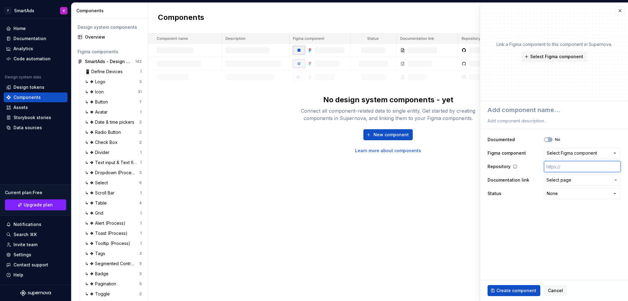
click at [574, 169] on input "text" at bounding box center [582, 166] width 77 height 11
click at [553, 292] on span "Cancel" at bounding box center [555, 291] width 15 height 6
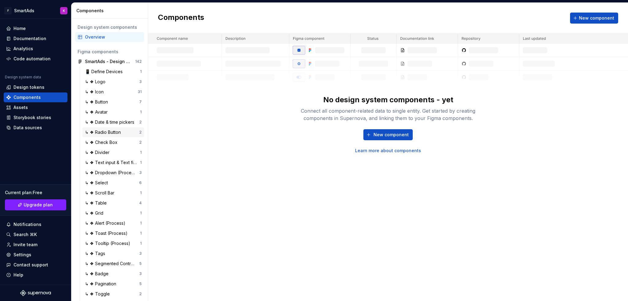
click at [107, 137] on div "↳ ❖ Radio Button 2" at bounding box center [113, 133] width 62 height 10
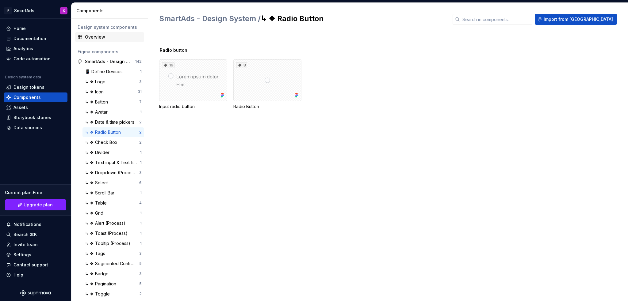
click at [96, 36] on div "Overview" at bounding box center [113, 37] width 57 height 6
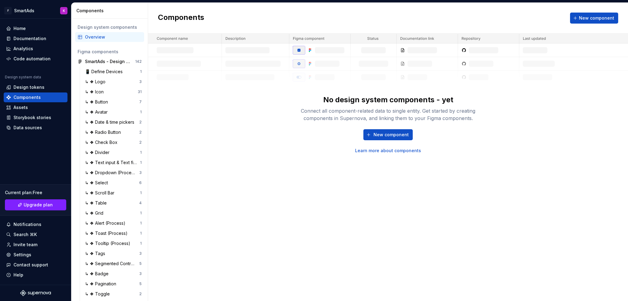
click at [347, 67] on img at bounding box center [388, 59] width 480 height 50
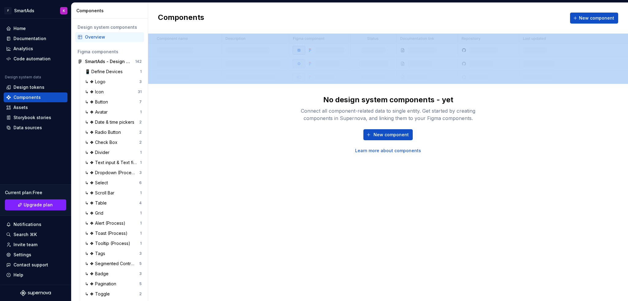
drag, startPoint x: 317, startPoint y: 99, endPoint x: 517, endPoint y: 102, distance: 200.2
click at [517, 102] on div "No design system components - yet Connect all component-related data to single …" at bounding box center [388, 94] width 480 height 120
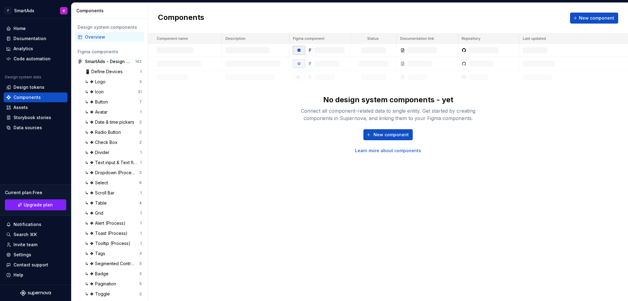
click at [452, 106] on div "No design system components - yet Connect all component-related data to single …" at bounding box center [388, 108] width 196 height 27
click at [385, 151] on link "Learn more about components" at bounding box center [388, 151] width 66 height 6
click at [376, 134] on span "New component" at bounding box center [390, 135] width 35 height 6
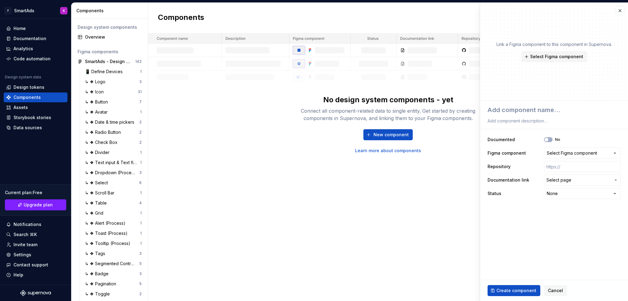
click at [379, 148] on link "Learn more about components" at bounding box center [388, 151] width 66 height 6
type textarea "*"
click at [21, 86] on div "Design tokens" at bounding box center [28, 87] width 31 height 6
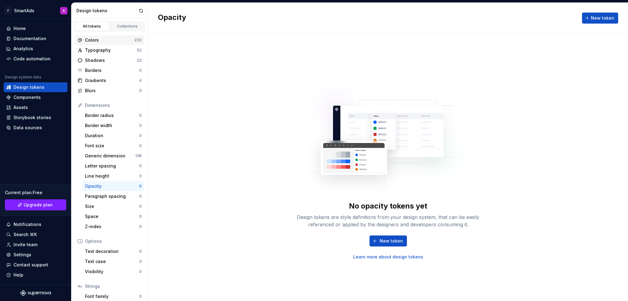
click at [113, 39] on div "Colors" at bounding box center [109, 40] width 49 height 6
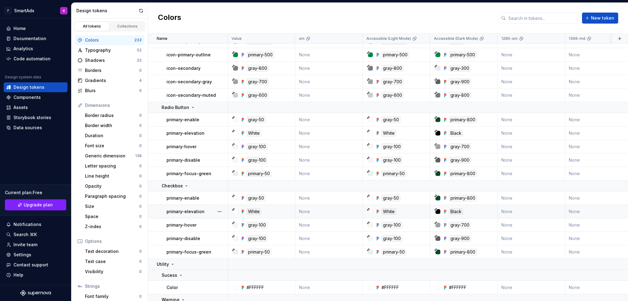
scroll to position [3175, 0]
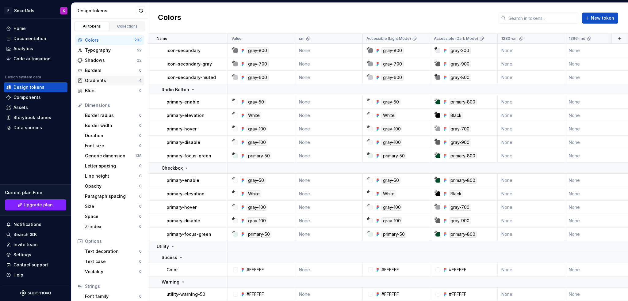
click at [111, 78] on div "Gradients" at bounding box center [112, 81] width 54 height 6
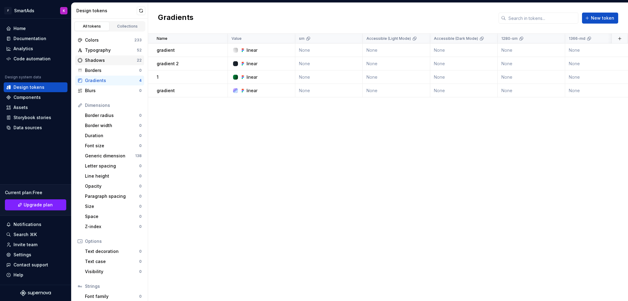
click at [116, 56] on div "Shadows 22" at bounding box center [109, 60] width 69 height 10
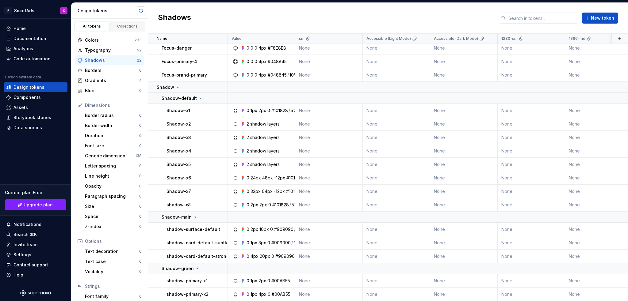
click at [142, 10] on button "button" at bounding box center [141, 10] width 9 height 9
drag, startPoint x: 119, startPoint y: 104, endPoint x: 82, endPoint y: 104, distance: 36.8
click at [82, 104] on div "Dimensions" at bounding box center [110, 105] width 64 height 6
click at [94, 115] on img at bounding box center [94, 115] width 8 height 8
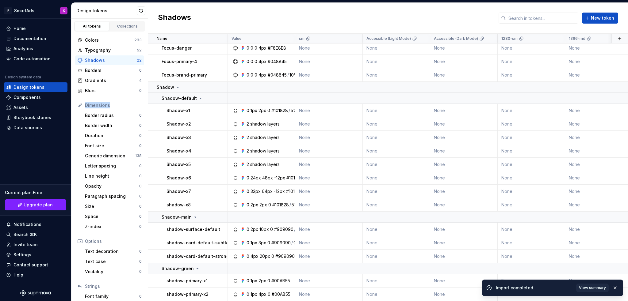
click at [132, 101] on div "Dimensions" at bounding box center [109, 106] width 69 height 10
click at [113, 153] on div "Generic dimension" at bounding box center [110, 156] width 50 height 6
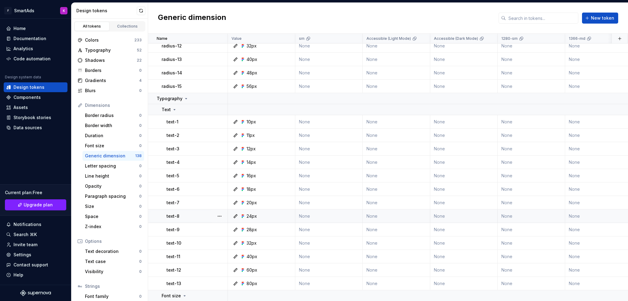
scroll to position [674, 0]
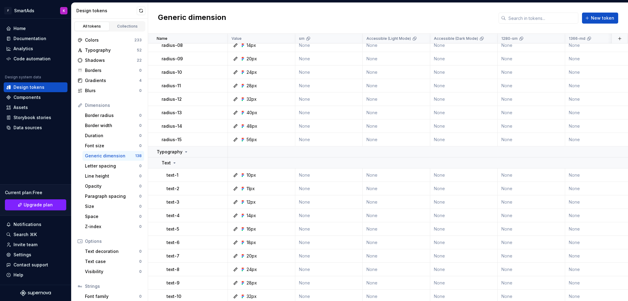
drag, startPoint x: 78, startPoint y: 157, endPoint x: 123, endPoint y: 153, distance: 45.2
click at [123, 153] on div "Dimensions Border radius 0 Border width 0 Duration 0 Font size 0 Generic dimens…" at bounding box center [109, 166] width 69 height 131
drag, startPoint x: 78, startPoint y: 155, endPoint x: 122, endPoint y: 155, distance: 44.5
click at [122, 155] on div "Dimensions Border radius 0 Border width 0 Duration 0 Font size 0 Generic dimens…" at bounding box center [109, 166] width 69 height 131
click at [122, 155] on div "Generic dimension" at bounding box center [110, 156] width 50 height 6
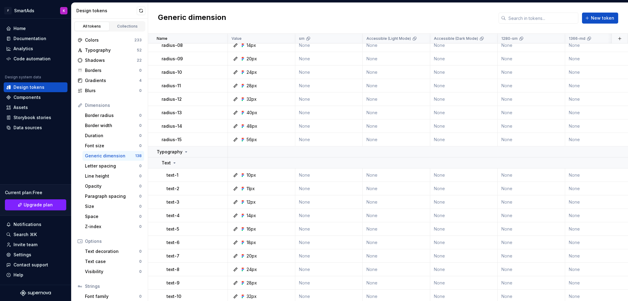
click at [122, 155] on div "Generic dimension" at bounding box center [110, 156] width 50 height 6
drag, startPoint x: 76, startPoint y: 155, endPoint x: 122, endPoint y: 155, distance: 46.6
click at [122, 155] on div "Dimensions Border radius 0 Border width 0 Duration 0 Font size 0 Generic dimens…" at bounding box center [109, 166] width 69 height 131
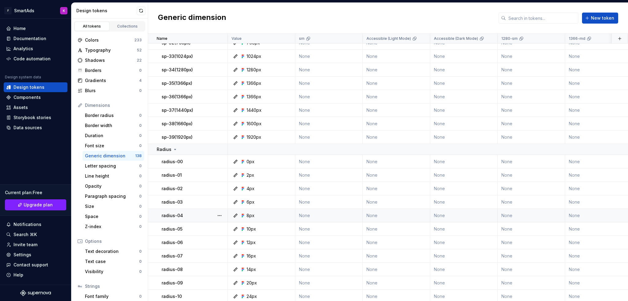
scroll to position [462, 0]
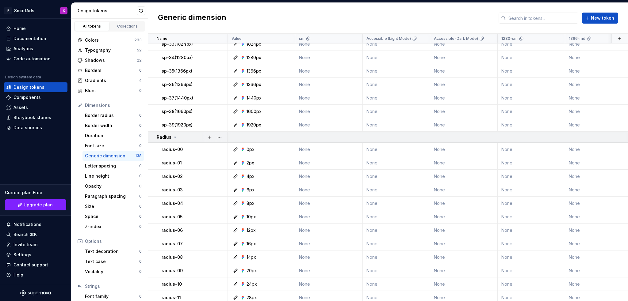
drag, startPoint x: 174, startPoint y: 138, endPoint x: 166, endPoint y: 136, distance: 8.6
click at [166, 136] on p "Radius" at bounding box center [164, 137] width 15 height 6
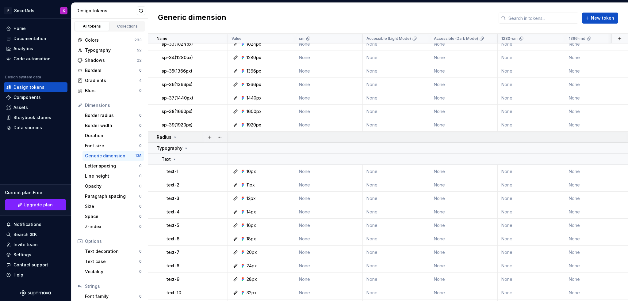
click at [175, 136] on icon at bounding box center [175, 137] width 5 height 5
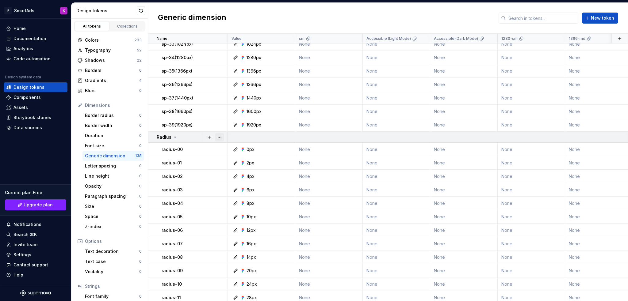
click at [217, 136] on button "button" at bounding box center [219, 137] width 9 height 9
click at [194, 139] on html "F SmartAds K Home Documentation Analytics Code automation Design system data De…" at bounding box center [314, 150] width 628 height 301
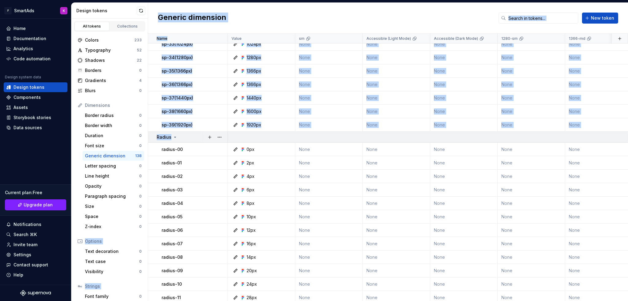
drag, startPoint x: 193, startPoint y: 139, endPoint x: 173, endPoint y: 138, distance: 19.7
click at [149, 137] on td "Radius" at bounding box center [188, 137] width 80 height 11
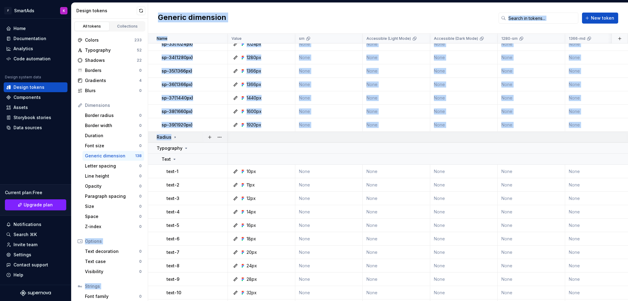
click at [173, 138] on icon at bounding box center [175, 137] width 5 height 5
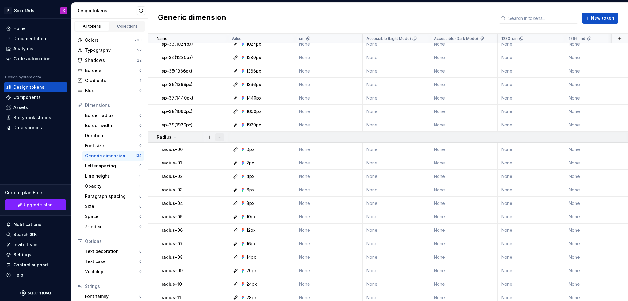
click at [221, 137] on button "button" at bounding box center [219, 137] width 9 height 9
click at [212, 137] on button "button" at bounding box center [209, 137] width 9 height 9
click at [211, 135] on button "button" at bounding box center [209, 137] width 9 height 9
click at [219, 137] on button "button" at bounding box center [219, 137] width 9 height 9
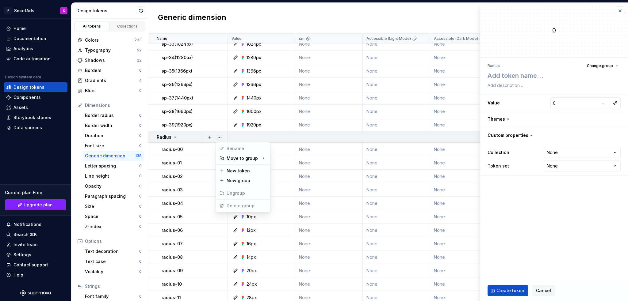
click at [207, 136] on button "button" at bounding box center [209, 137] width 9 height 9
click at [175, 137] on icon at bounding box center [175, 137] width 5 height 5
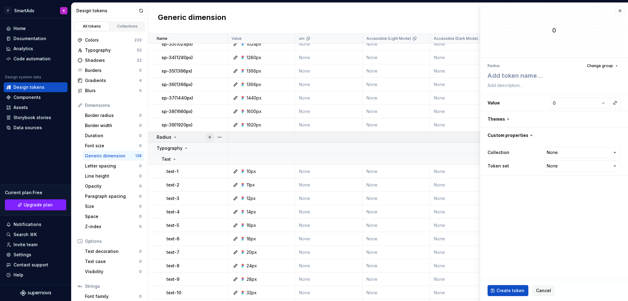
click at [206, 137] on button "button" at bounding box center [209, 137] width 9 height 9
drag, startPoint x: 215, startPoint y: 137, endPoint x: 242, endPoint y: 136, distance: 27.0
click at [202, 139] on div at bounding box center [215, 137] width 26 height 11
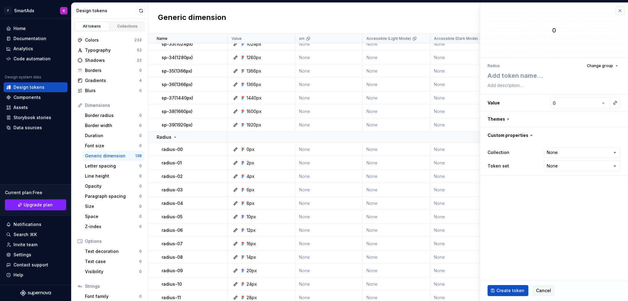
click at [622, 10] on button "button" at bounding box center [620, 10] width 9 height 9
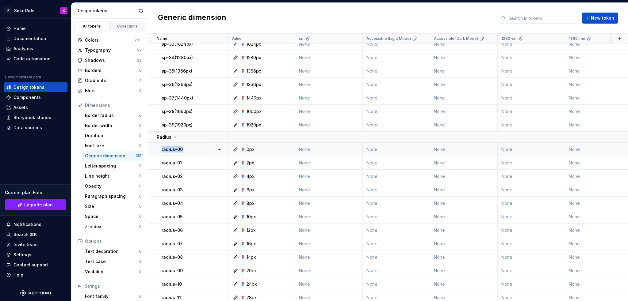
drag, startPoint x: 189, startPoint y: 138, endPoint x: 185, endPoint y: 146, distance: 8.2
click at [198, 139] on div "Radius" at bounding box center [192, 137] width 71 height 6
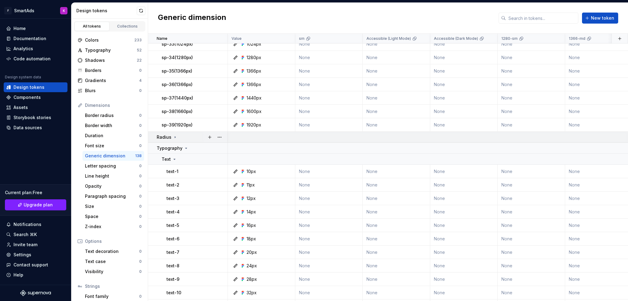
click at [196, 138] on div "Radius" at bounding box center [192, 137] width 71 height 6
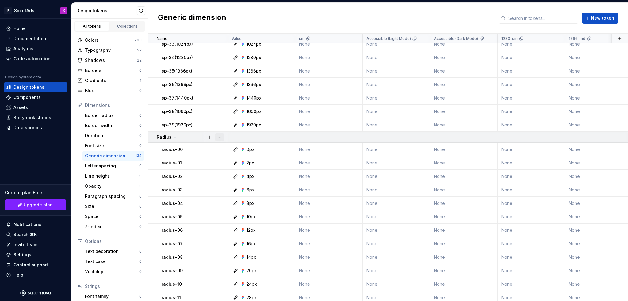
click at [221, 137] on button "button" at bounding box center [219, 137] width 9 height 9
click at [242, 171] on div "New token" at bounding box center [247, 171] width 40 height 6
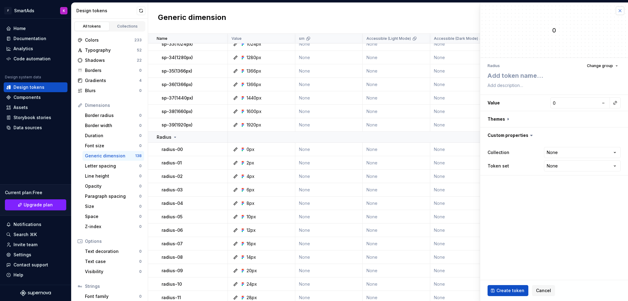
click at [620, 11] on button "button" at bounding box center [620, 10] width 9 height 9
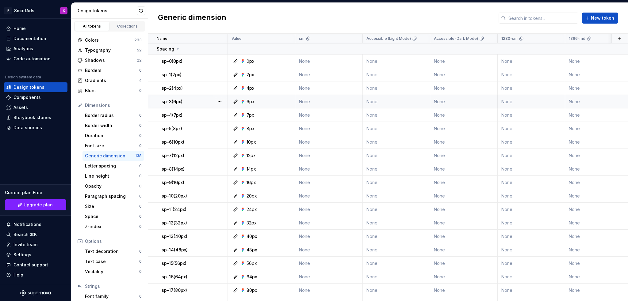
click at [233, 103] on icon at bounding box center [235, 101] width 5 height 5
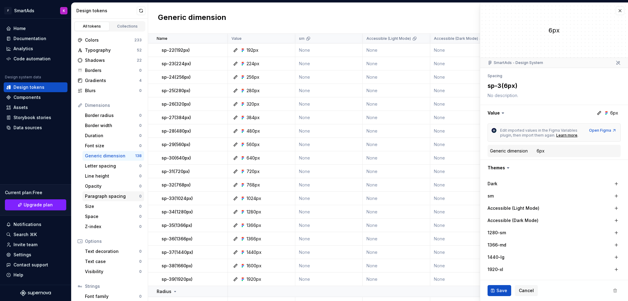
scroll to position [429, 0]
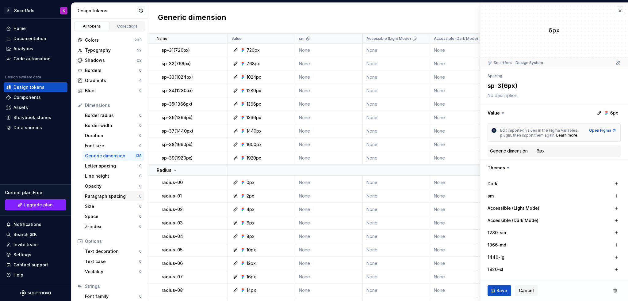
click at [104, 199] on div "Paragraph spacing" at bounding box center [112, 196] width 54 height 6
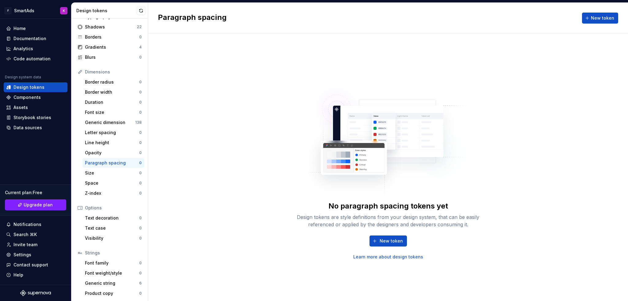
scroll to position [34, 0]
click at [95, 192] on div "Z-index" at bounding box center [112, 193] width 54 height 6
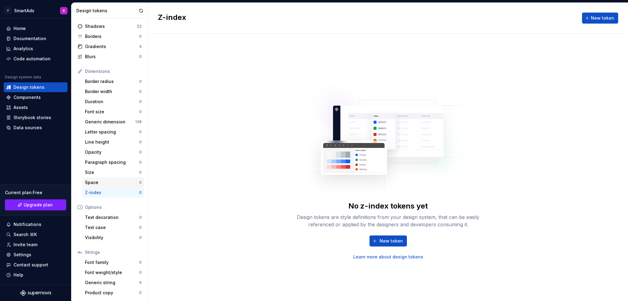
click at [98, 183] on div "Space" at bounding box center [112, 183] width 54 height 6
click at [100, 173] on div "Size" at bounding box center [112, 173] width 54 height 6
click at [100, 219] on div "Text decoration" at bounding box center [112, 218] width 54 height 6
click at [101, 230] on div "Text case" at bounding box center [112, 228] width 54 height 6
click at [103, 236] on div "Visibility" at bounding box center [112, 238] width 54 height 6
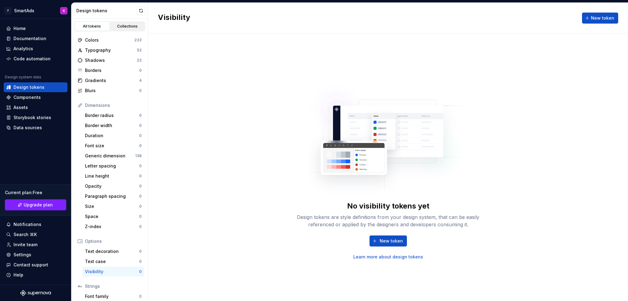
click at [122, 26] on div "Collections" at bounding box center [127, 26] width 31 height 5
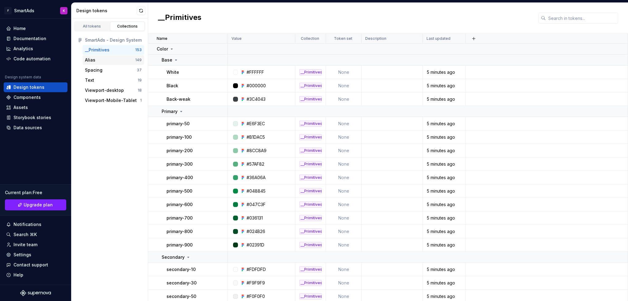
click at [110, 59] on div "Alias" at bounding box center [110, 60] width 50 height 6
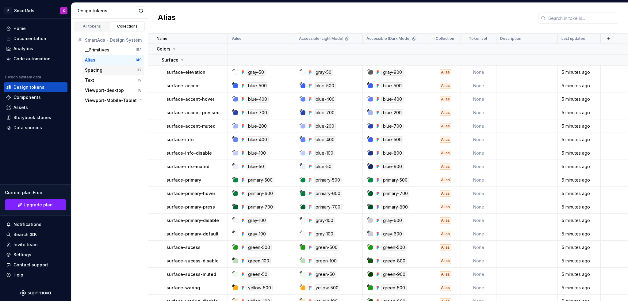
click at [117, 71] on div "Spacing" at bounding box center [111, 70] width 52 height 6
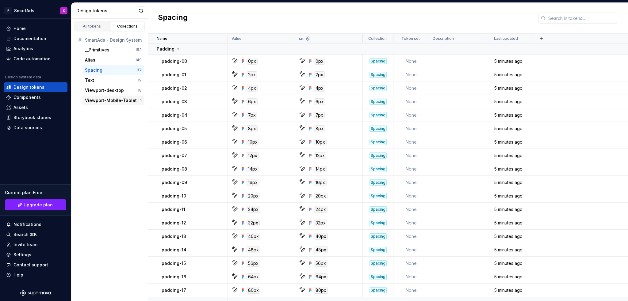
click at [130, 103] on div "Viewport-Mobile-Tablet" at bounding box center [111, 100] width 52 height 6
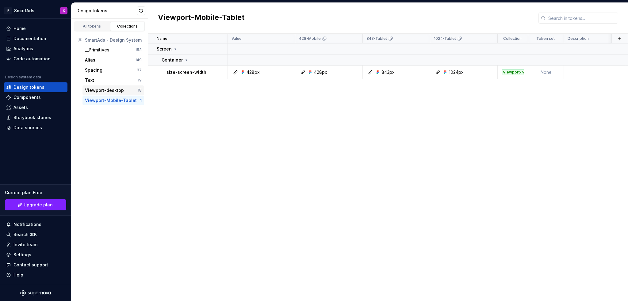
click at [121, 92] on div "Viewport-desktop" at bounding box center [104, 90] width 39 height 6
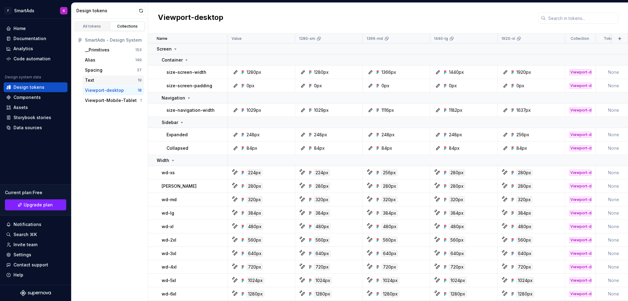
click at [121, 82] on div "Text" at bounding box center [111, 80] width 53 height 6
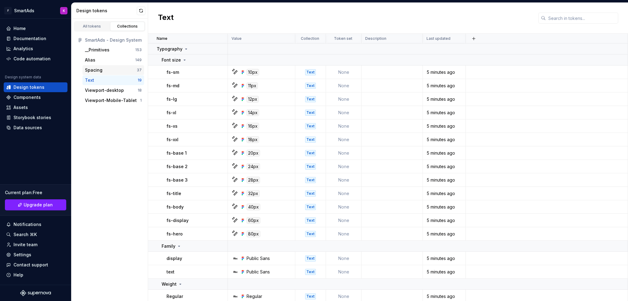
click at [109, 68] on div "Spacing" at bounding box center [111, 70] width 52 height 6
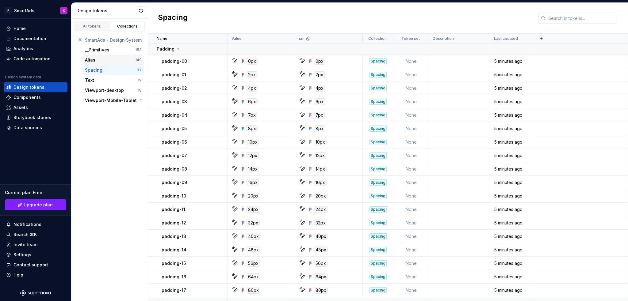
click at [111, 58] on div "Alias" at bounding box center [110, 60] width 50 height 6
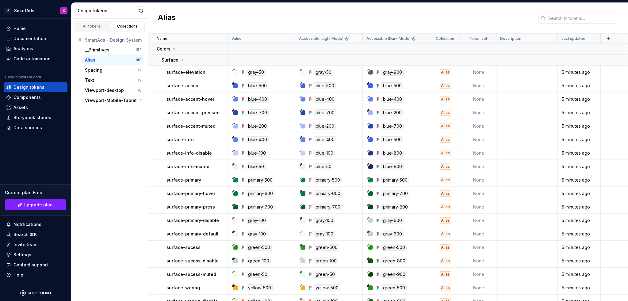
click at [113, 44] on div "SmartAds - Design System" at bounding box center [109, 40] width 69 height 10
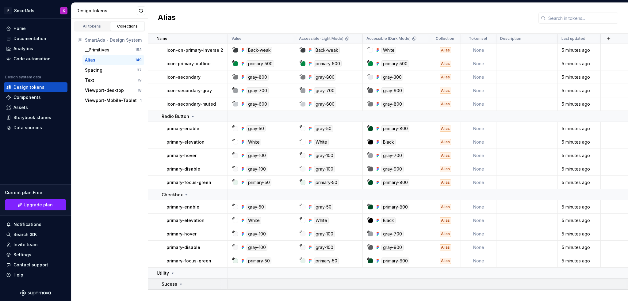
scroll to position [1917, 0]
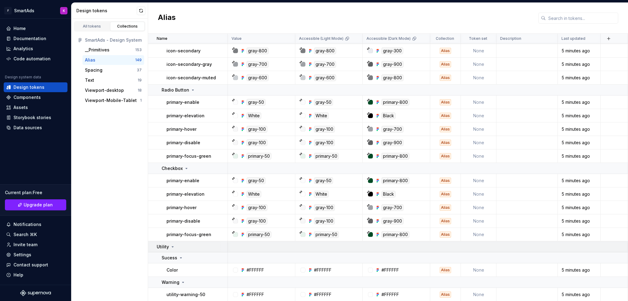
click at [550, 249] on td at bounding box center [428, 247] width 400 height 11
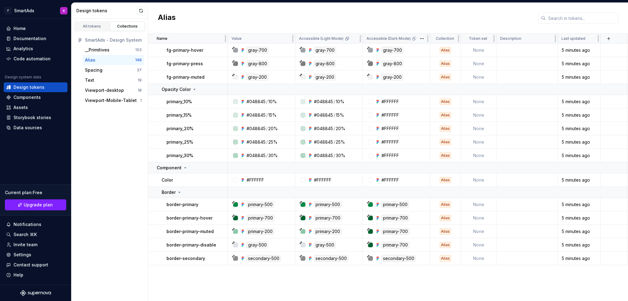
scroll to position [427, 0]
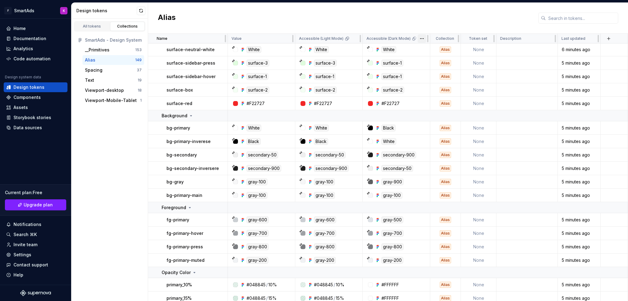
click at [423, 39] on html "F SmartAds K Home Documentation Analytics Code automation Design system data De…" at bounding box center [314, 150] width 628 height 301
click at [98, 23] on link "All tokens" at bounding box center [91, 26] width 35 height 9
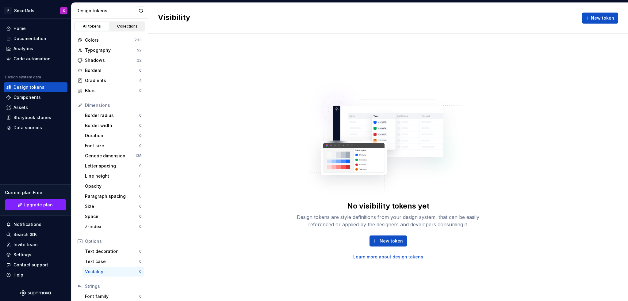
click at [127, 24] on div "Collections" at bounding box center [127, 26] width 31 height 5
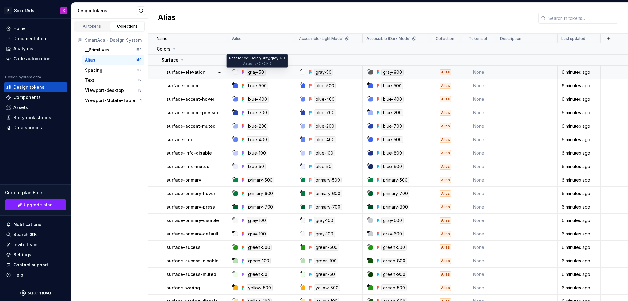
click at [254, 72] on div "gray-50" at bounding box center [255, 72] width 19 height 7
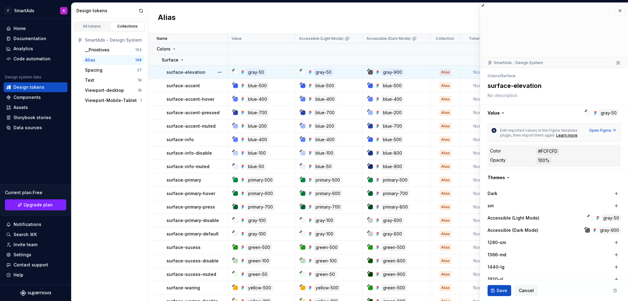
type textarea "*"
click at [598, 114] on button "button" at bounding box center [554, 113] width 148 height 16
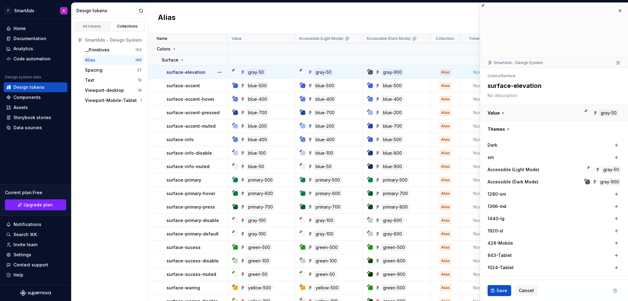
click at [598, 114] on button "button" at bounding box center [554, 113] width 148 height 16
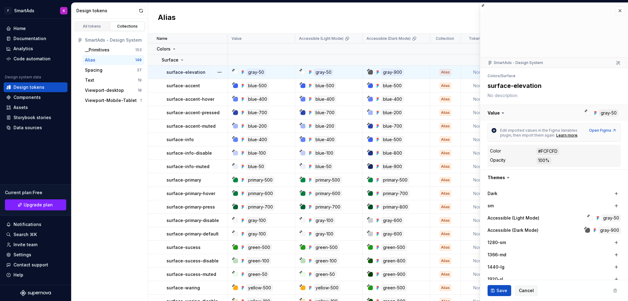
click at [592, 111] on button "button" at bounding box center [554, 113] width 148 height 16
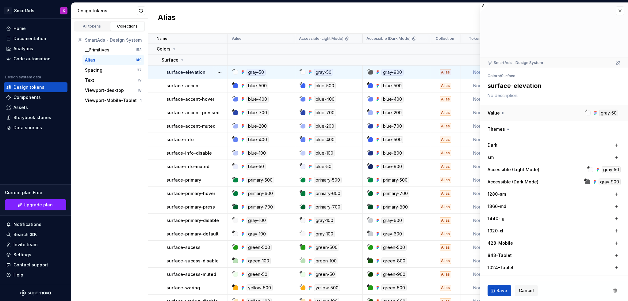
click at [592, 111] on button "button" at bounding box center [554, 113] width 148 height 16
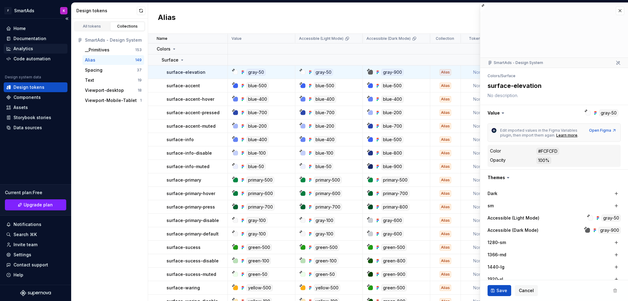
click at [36, 46] on div "Analytics" at bounding box center [35, 49] width 59 height 6
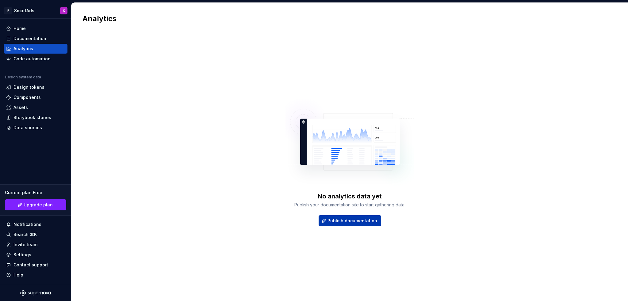
click at [366, 223] on span "Publish documentation" at bounding box center [352, 221] width 50 height 6
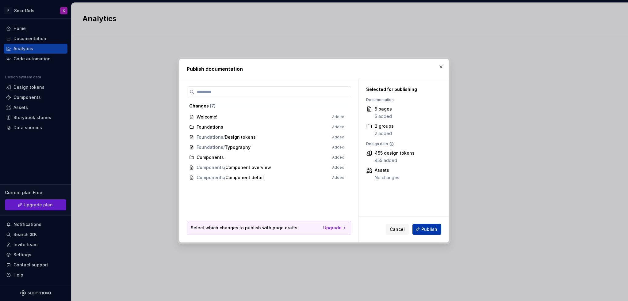
click at [430, 231] on span "Publish" at bounding box center [429, 230] width 16 height 6
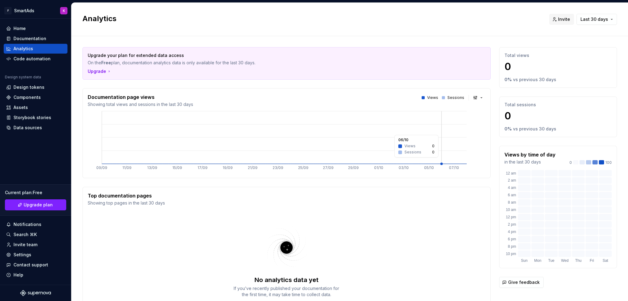
click at [443, 160] on icon "09/09 11/09 13/09 15/09 17/09 19/09 21/09 23/09 25/09 27/09 29/09 01/10 03/10 0…" at bounding box center [284, 141] width 393 height 63
